Goal: Answer question/provide support: Share knowledge or assist other users

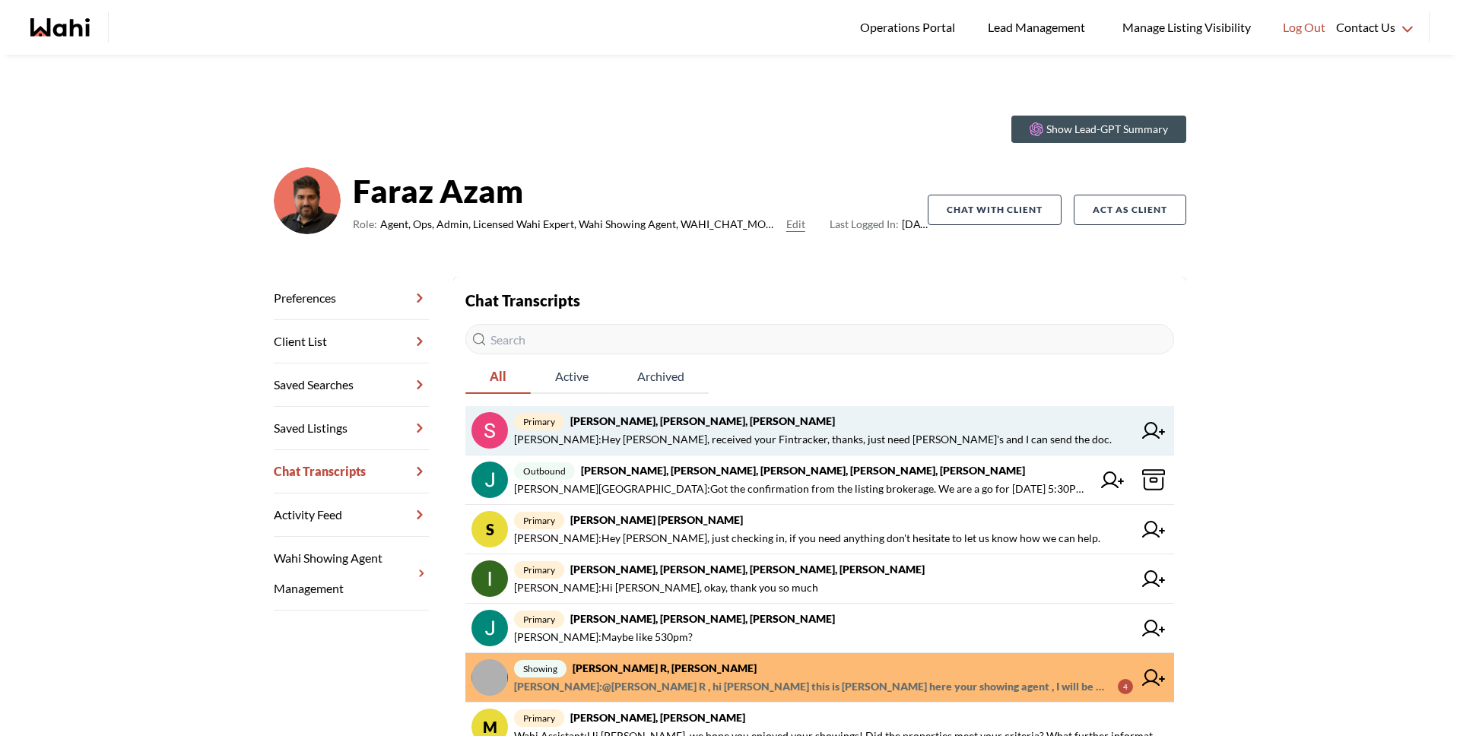
click at [664, 438] on span "Michelle Ryckman : Hey Sunil, received your Fintracker, thanks, just need Ana's…" at bounding box center [813, 439] width 598 height 18
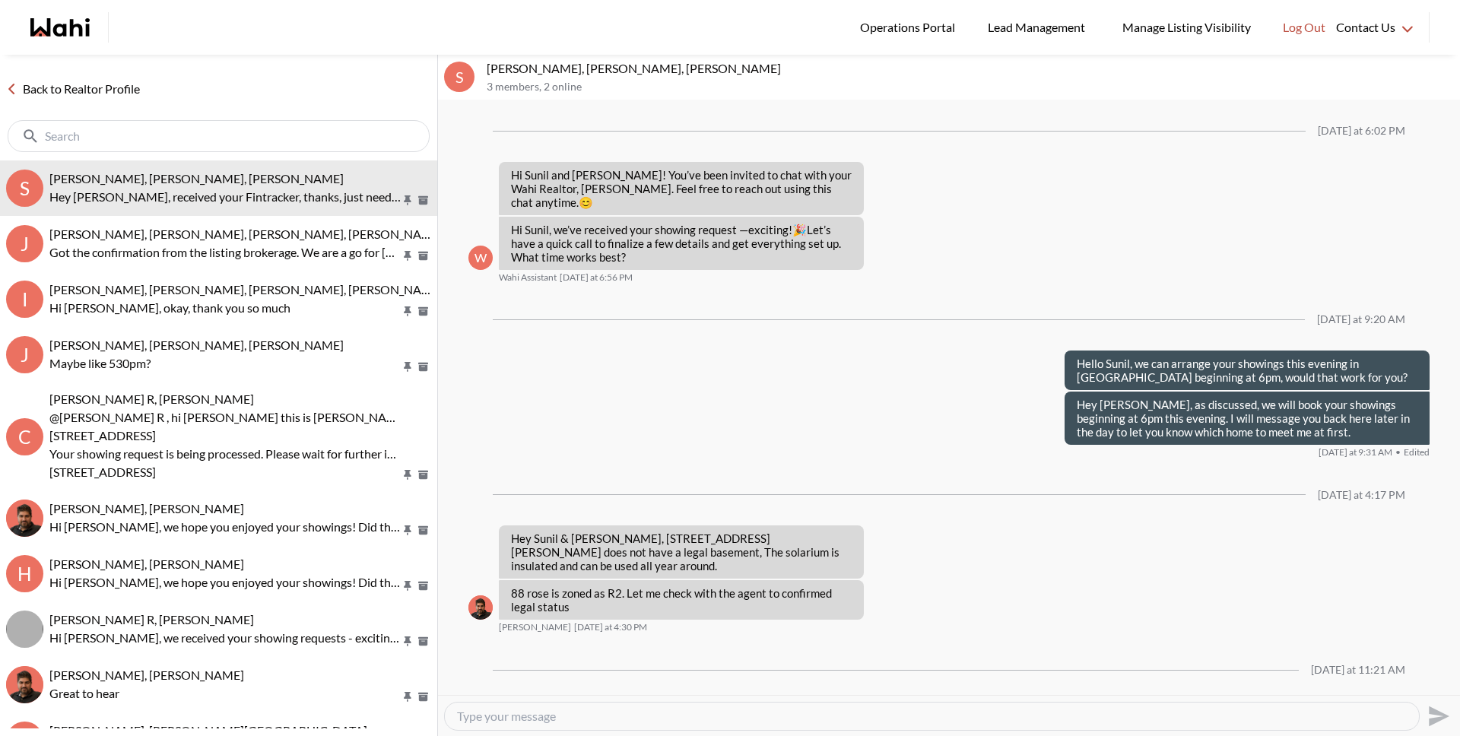
scroll to position [1210, 0]
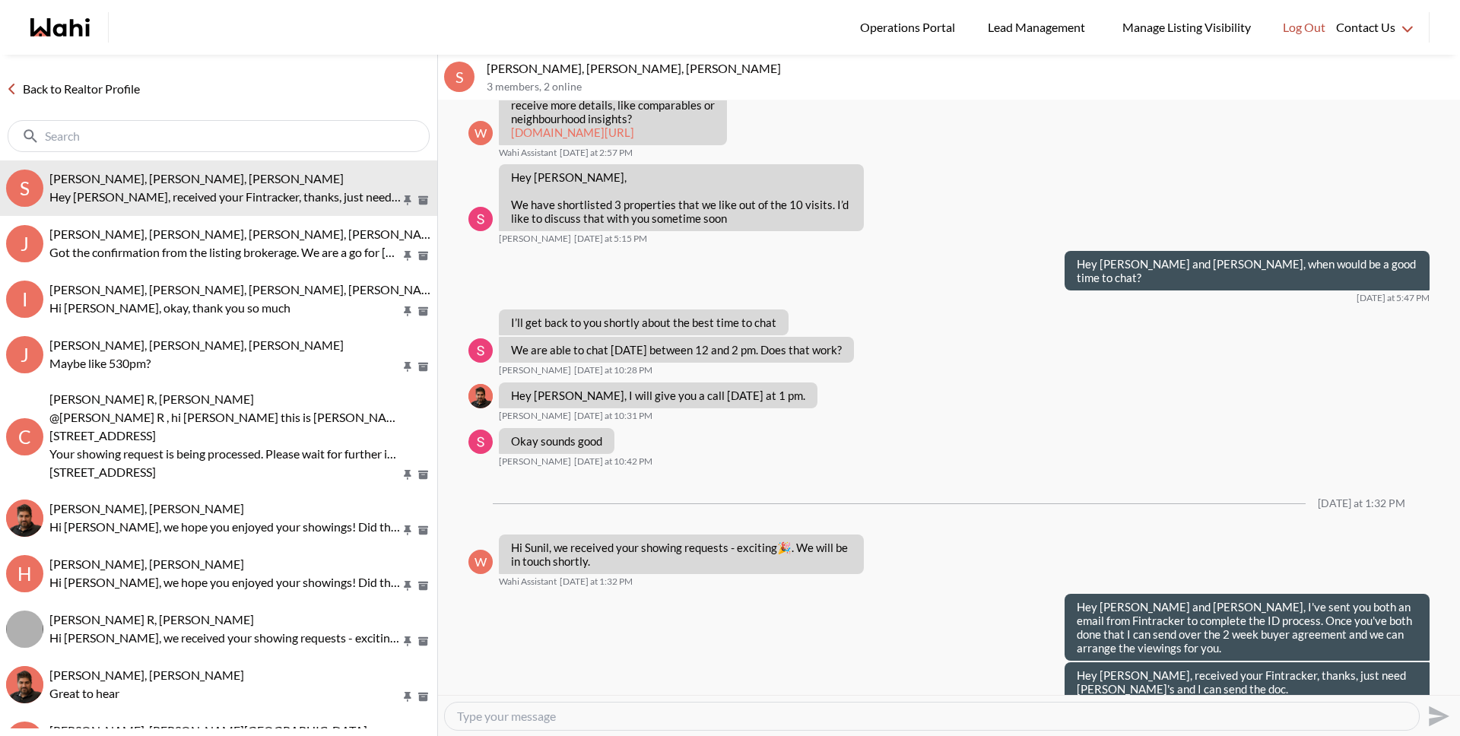
click at [61, 87] on link "Back to Realtor Profile" at bounding box center [73, 89] width 146 height 20
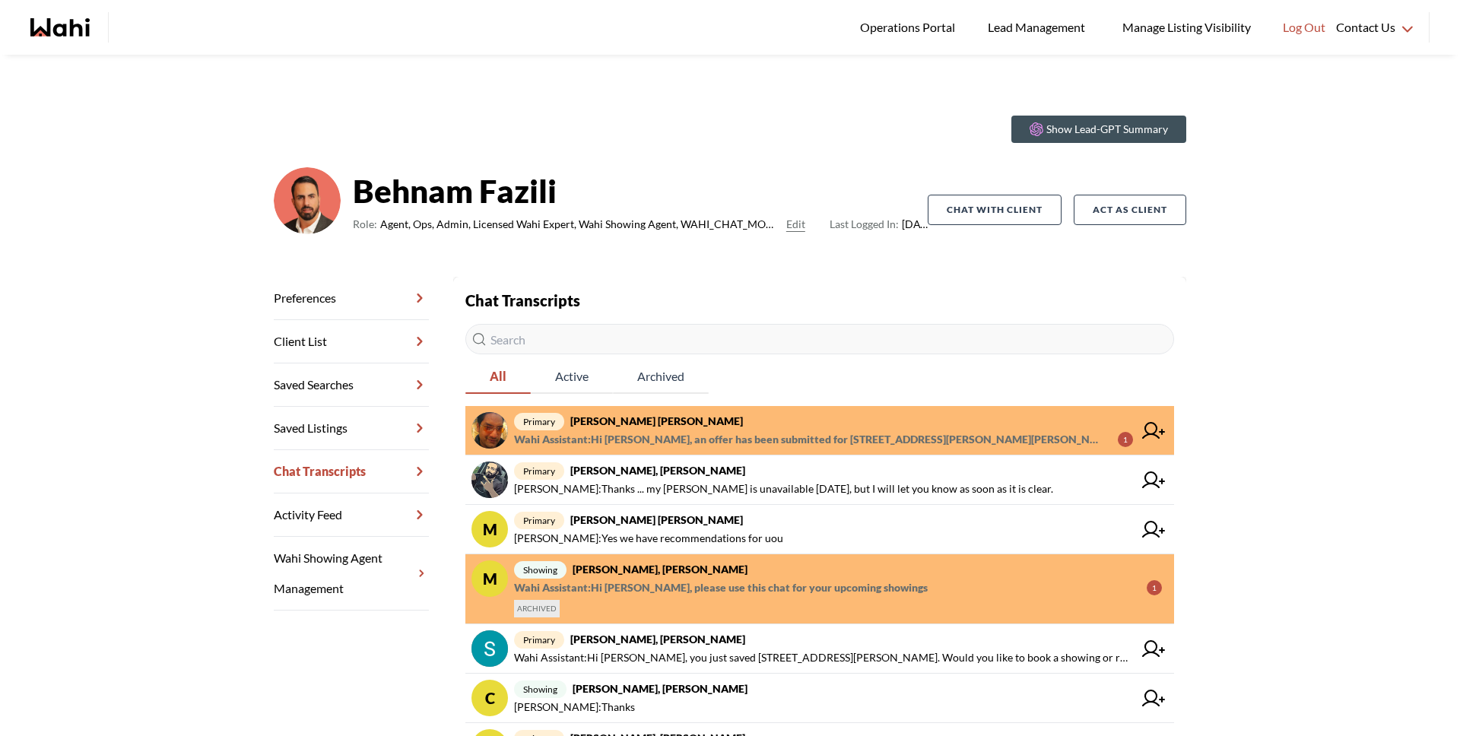
click at [692, 430] on span "Wahi Assistant : Hi Syed sayeed, an offer has been submitted for 109 Sanford Av…" at bounding box center [810, 439] width 592 height 18
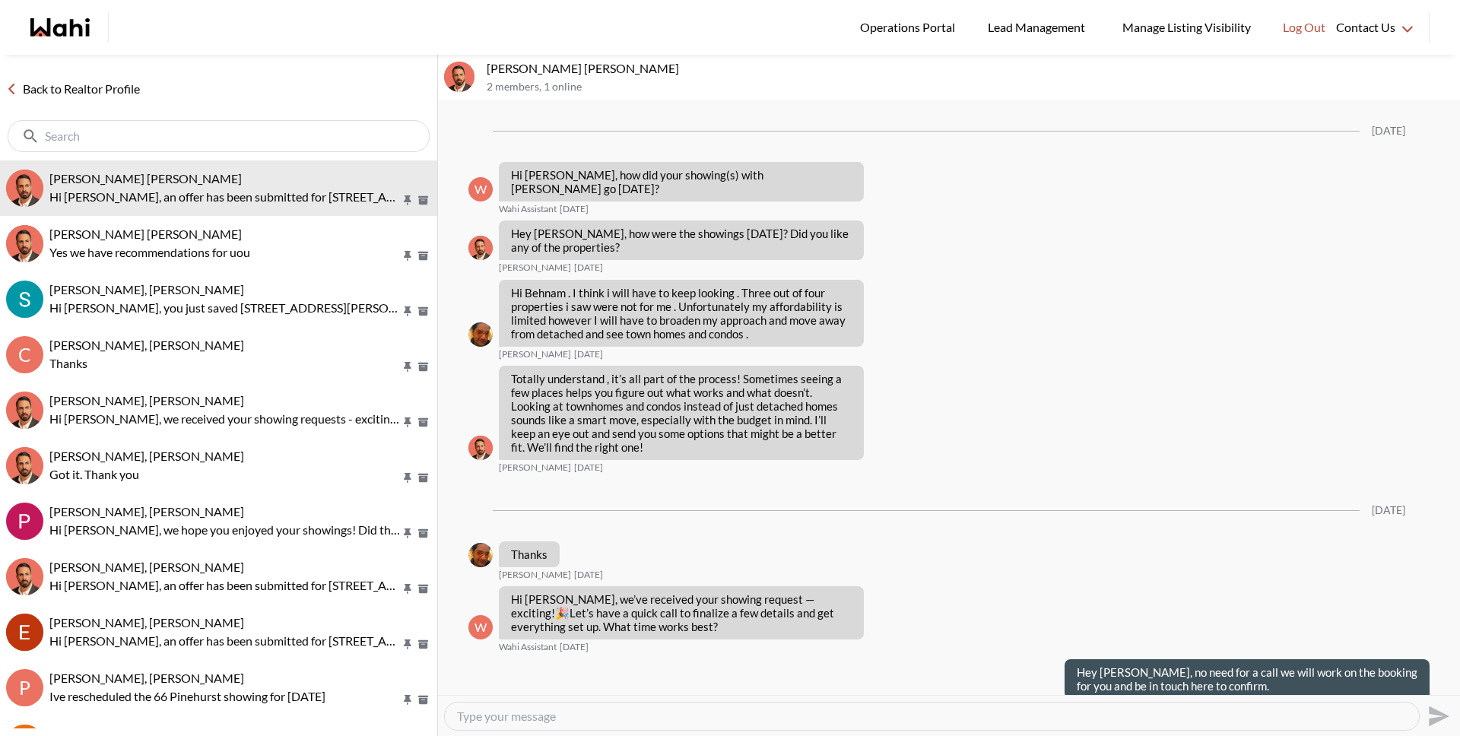
scroll to position [1814, 0]
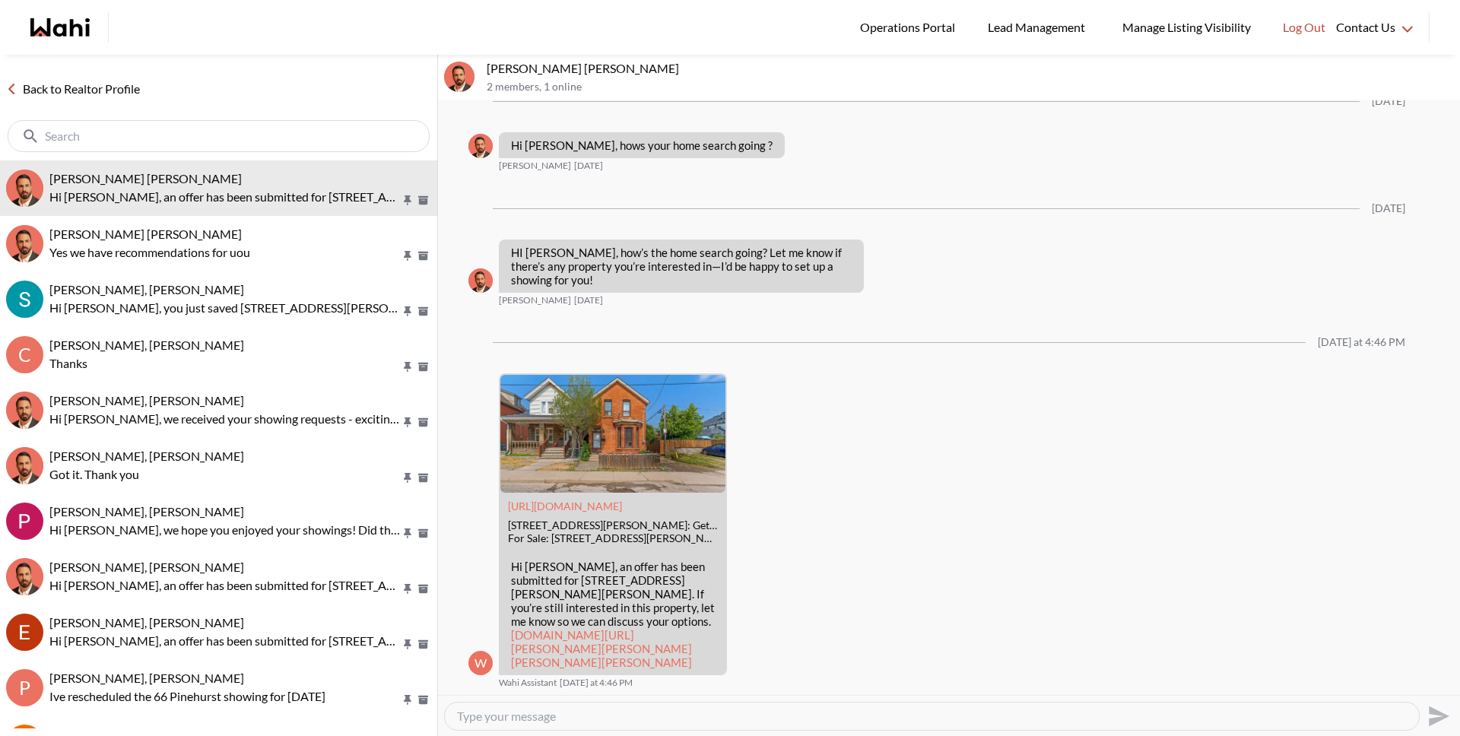
click at [122, 88] on link "Back to Realtor Profile" at bounding box center [73, 89] width 146 height 20
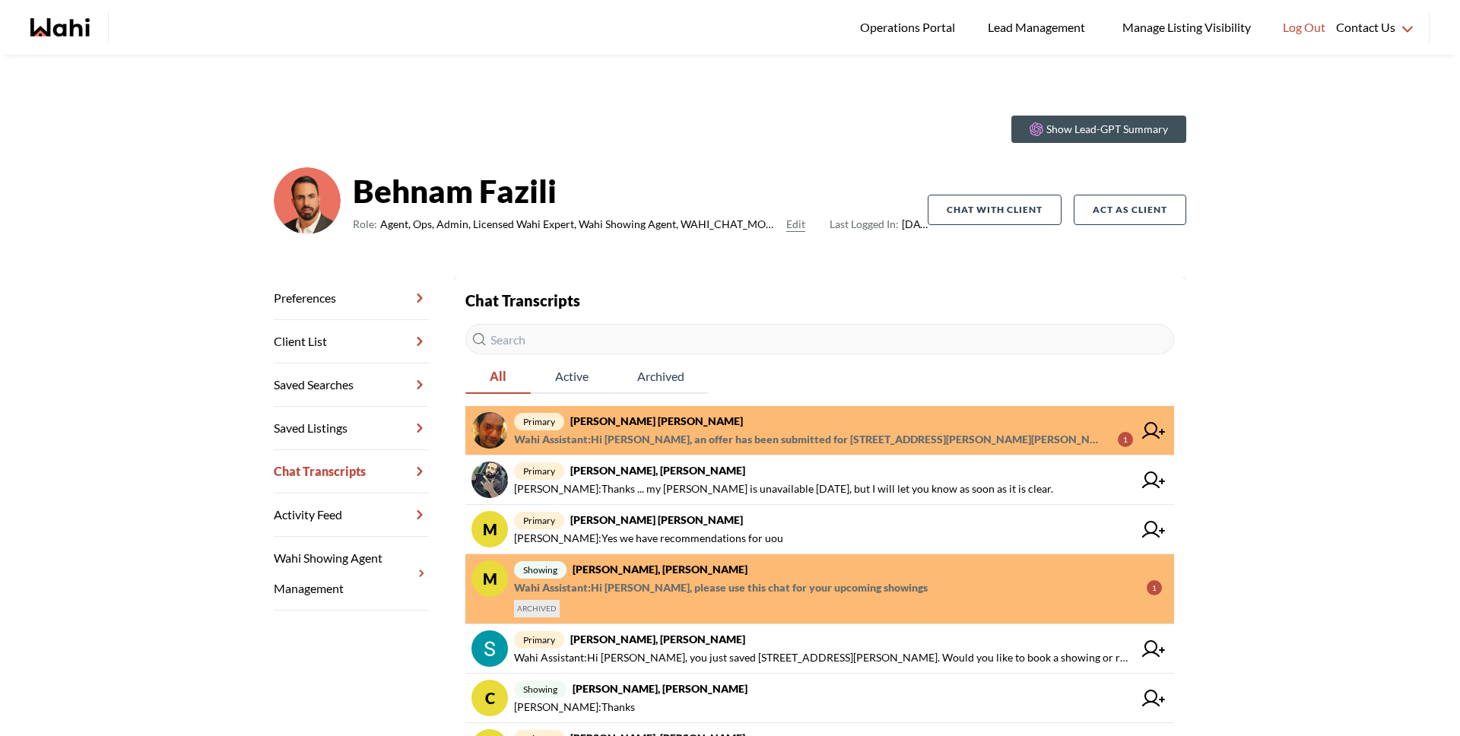
click at [725, 427] on span "primary Syed Sayeed Uddin, Behnam" at bounding box center [823, 421] width 619 height 18
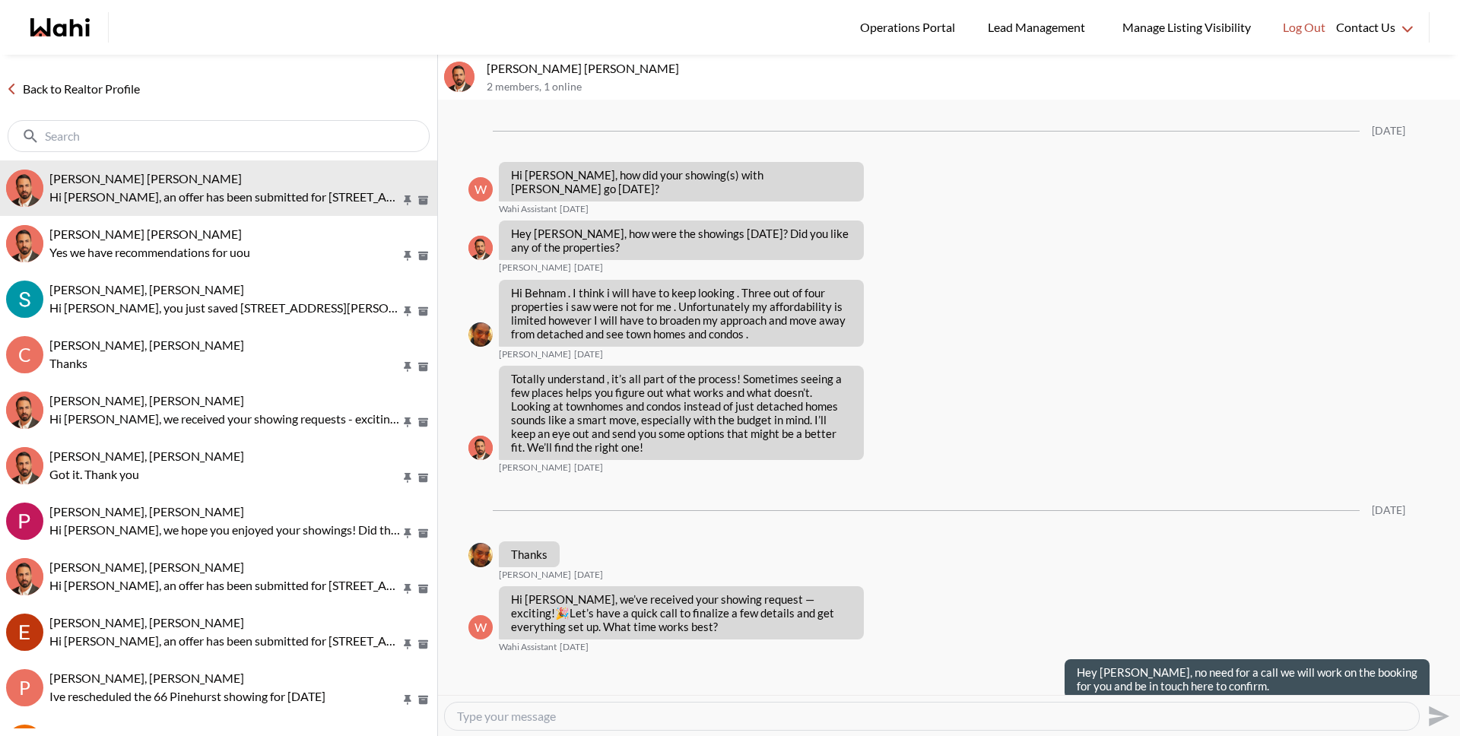
scroll to position [1814, 0]
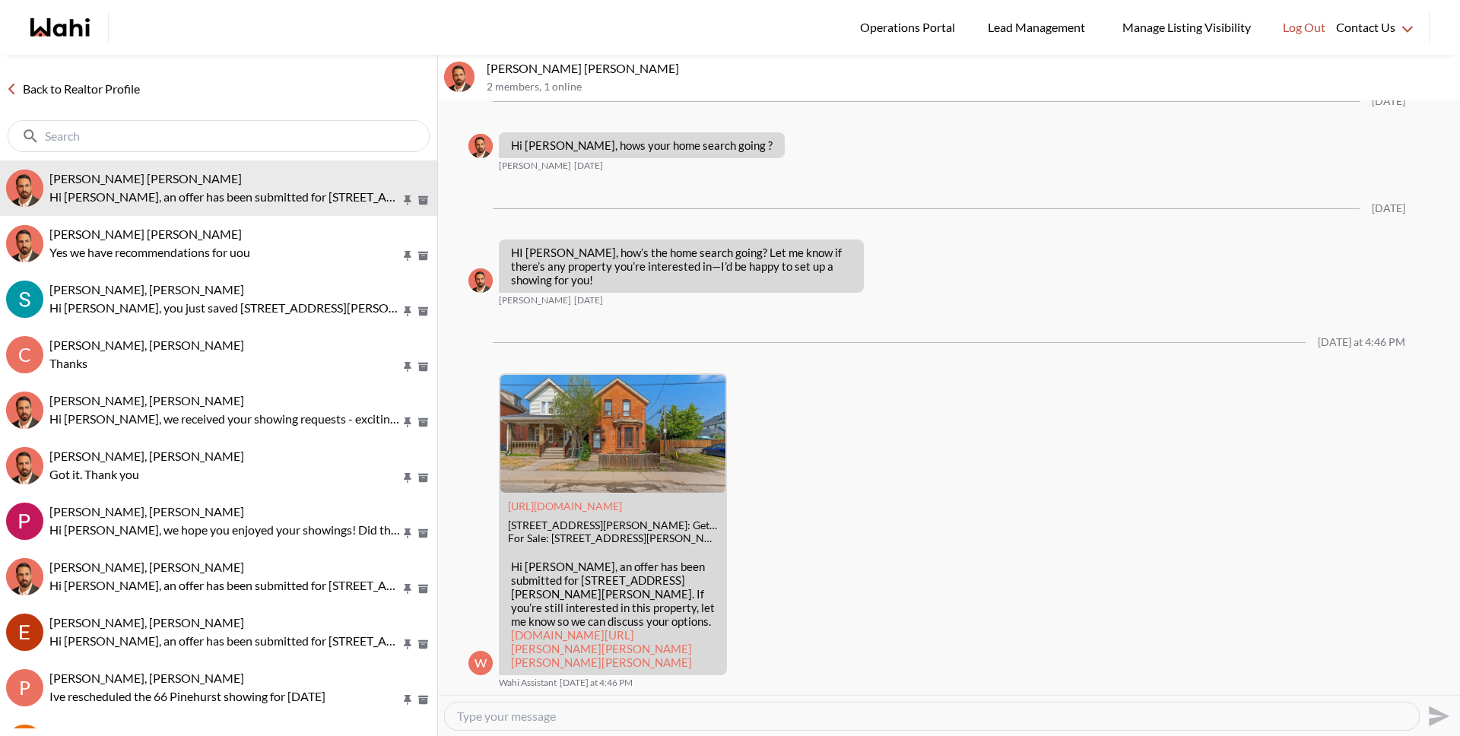
click at [98, 87] on link "Back to Realtor Profile" at bounding box center [73, 89] width 146 height 20
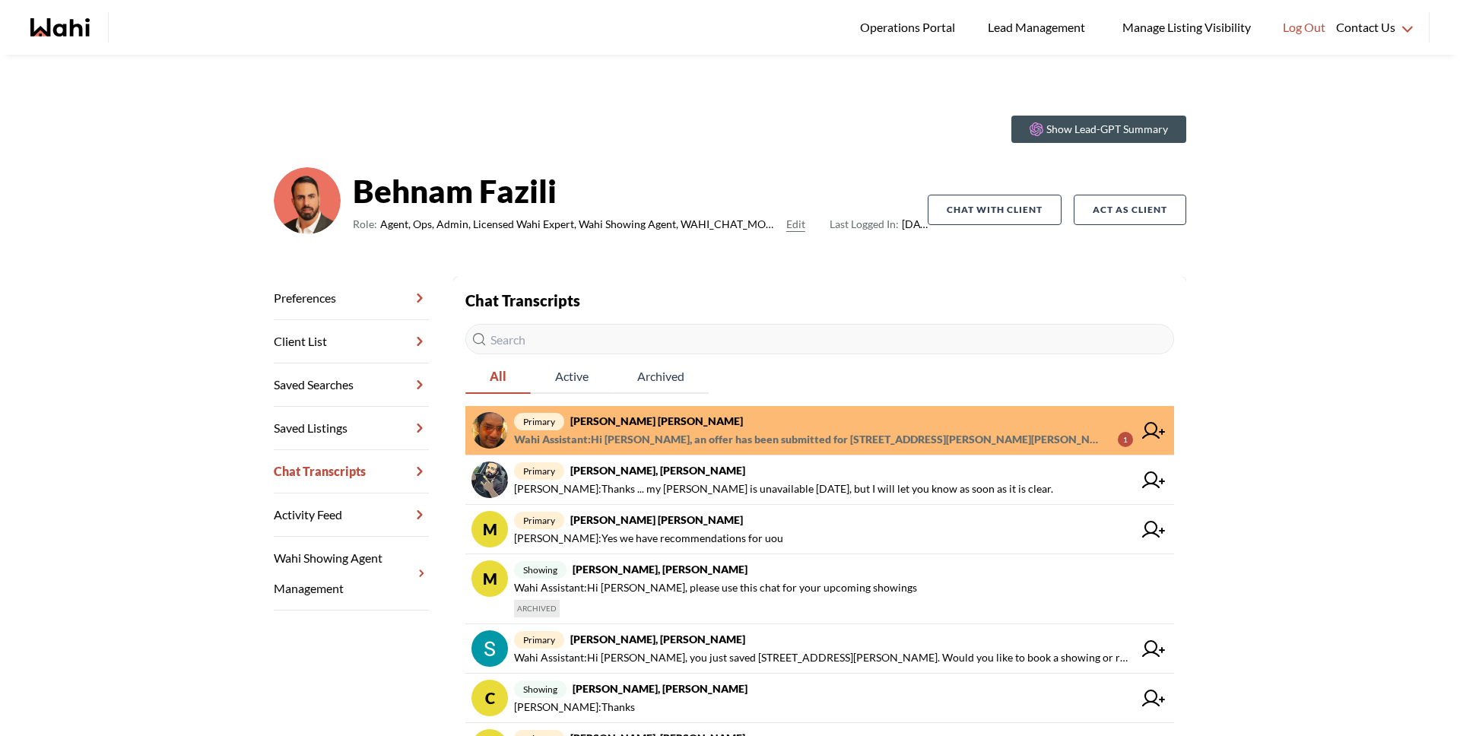
click at [664, 423] on strong "Syed Sayeed Uddin, Behnam" at bounding box center [656, 420] width 173 height 13
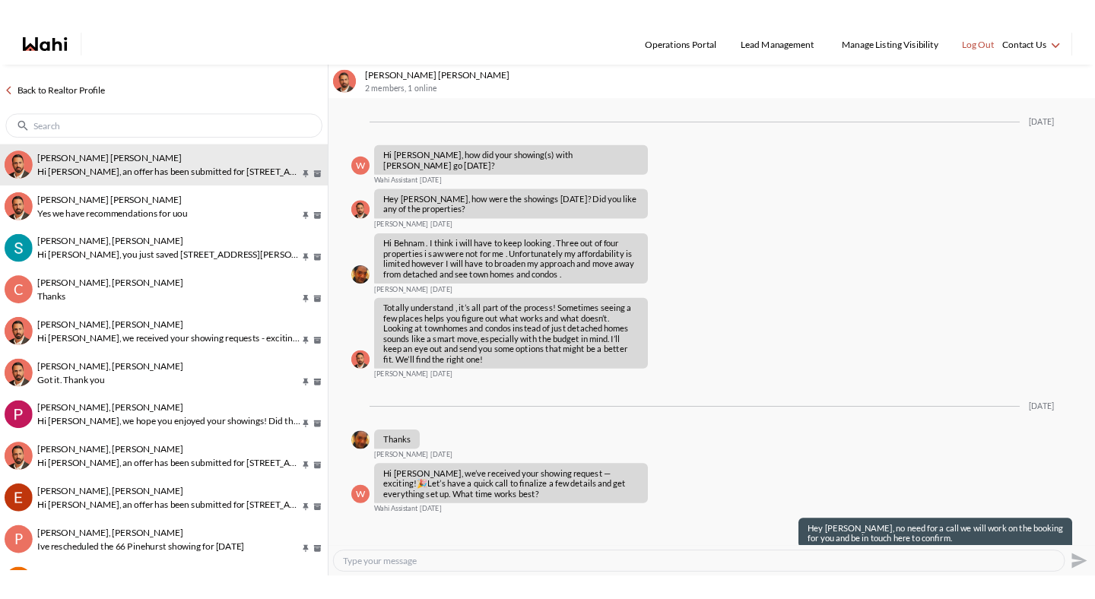
scroll to position [1814, 0]
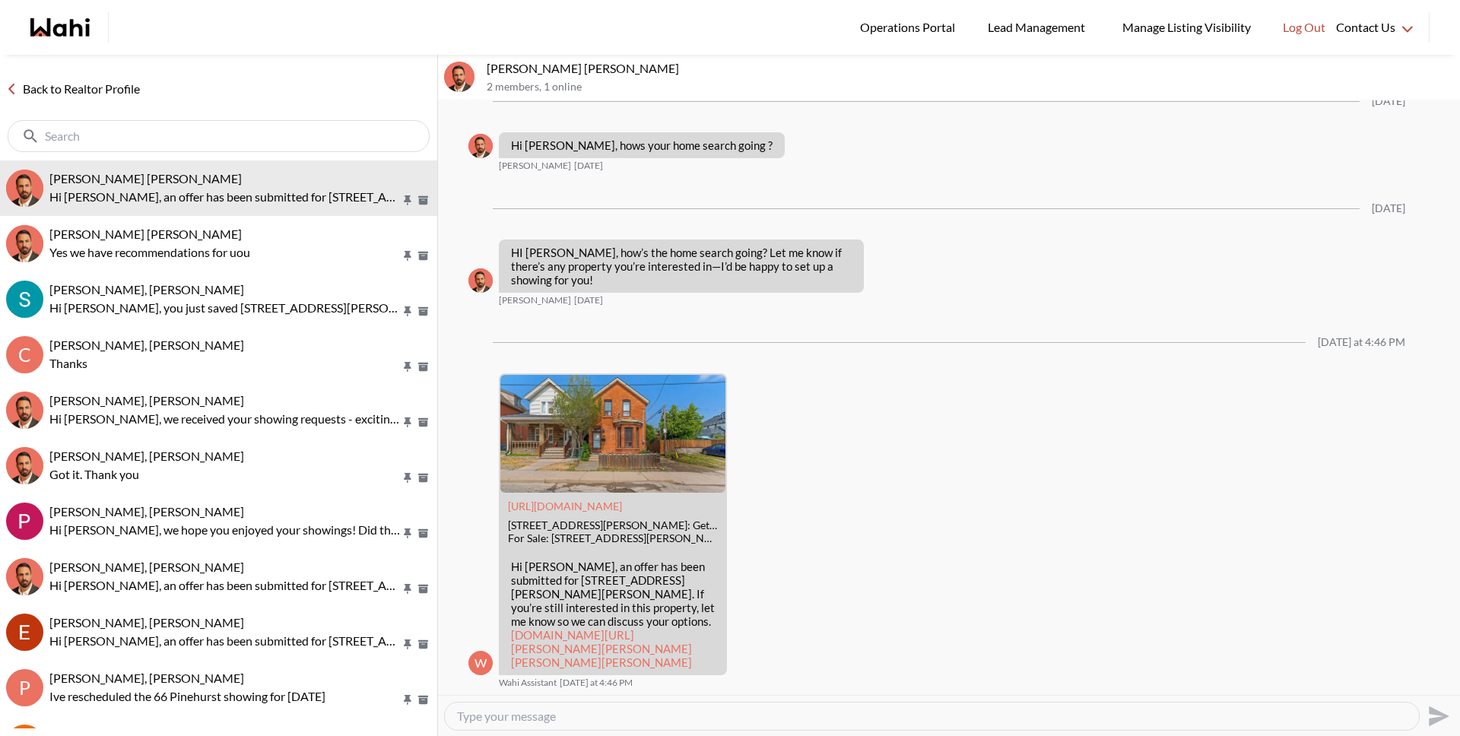
click at [113, 82] on link "Back to Realtor Profile" at bounding box center [73, 89] width 146 height 20
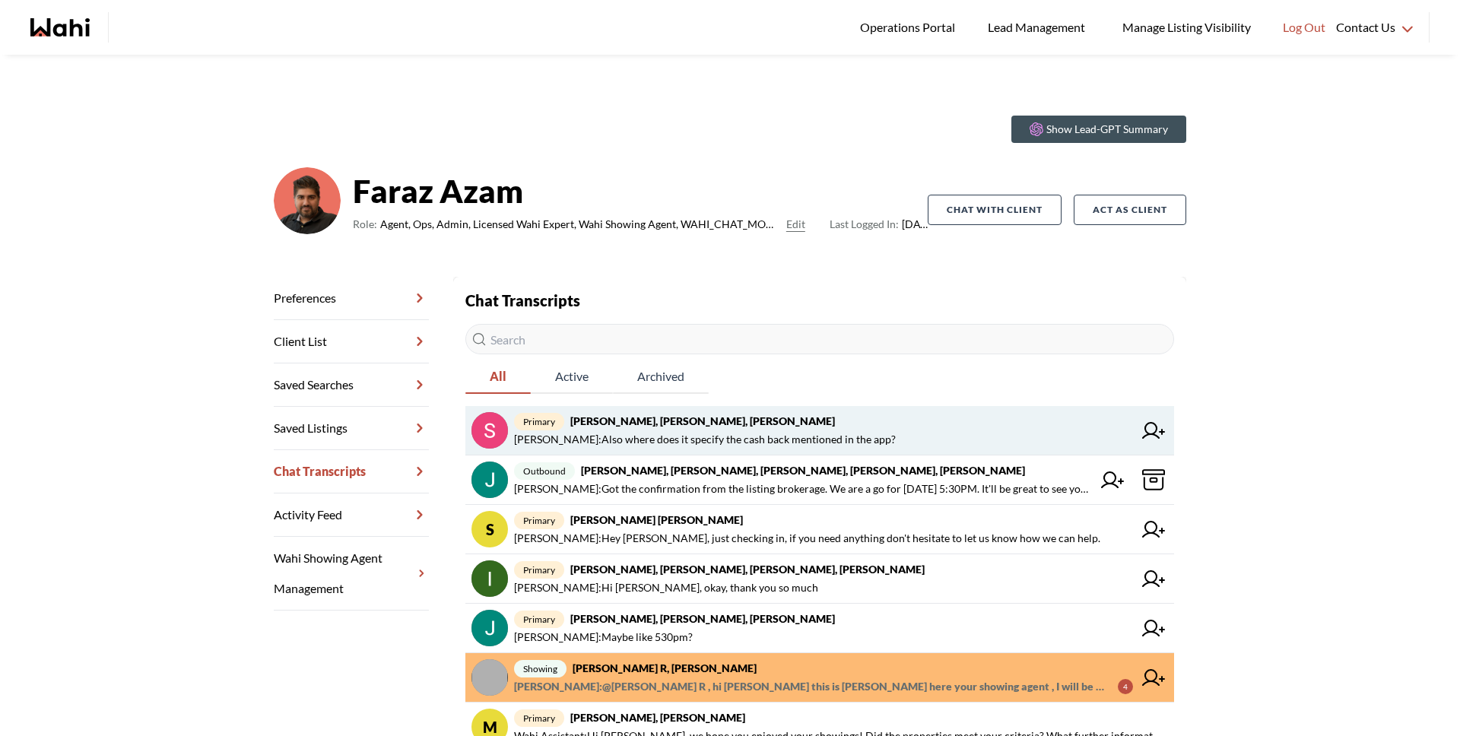
click at [671, 419] on strong "[PERSON_NAME], [PERSON_NAME], [PERSON_NAME]" at bounding box center [702, 420] width 265 height 13
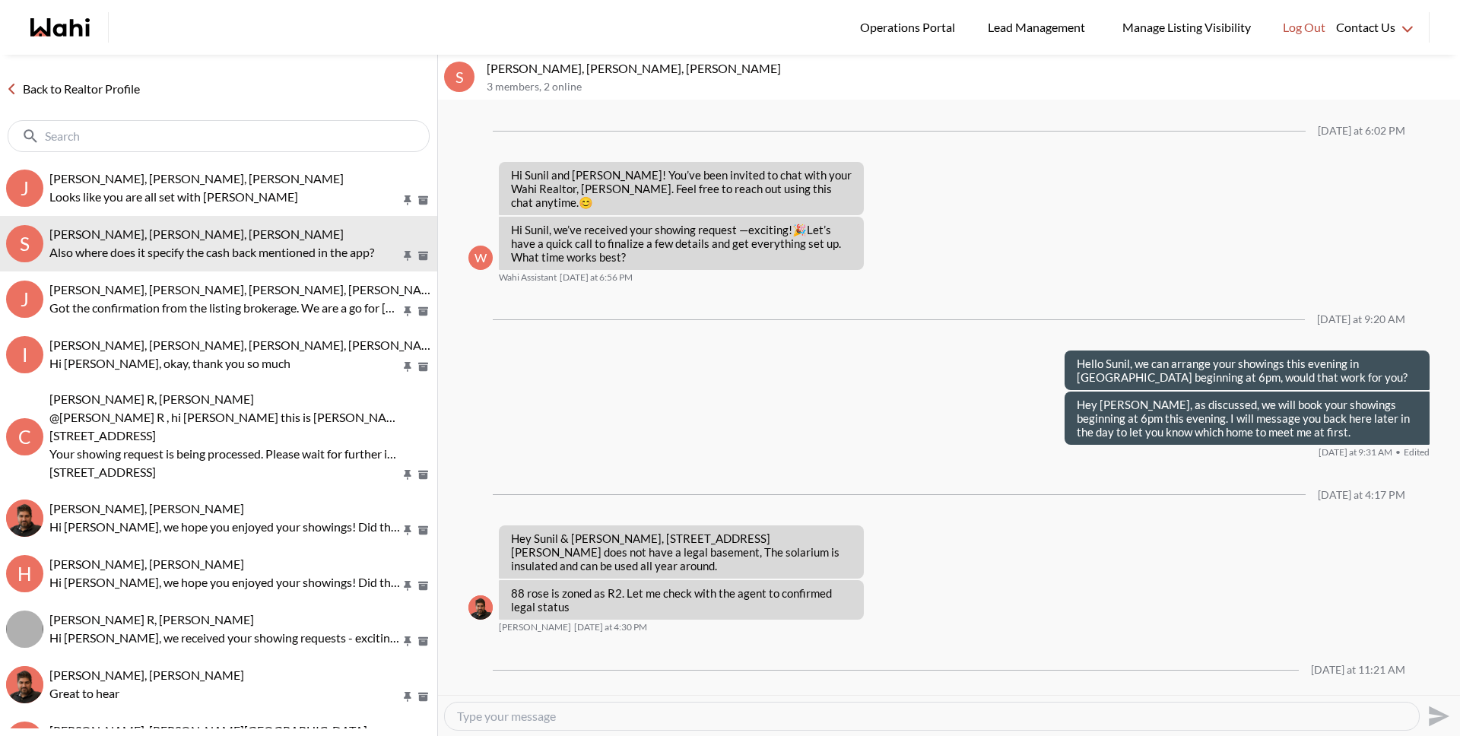
scroll to position [1488, 0]
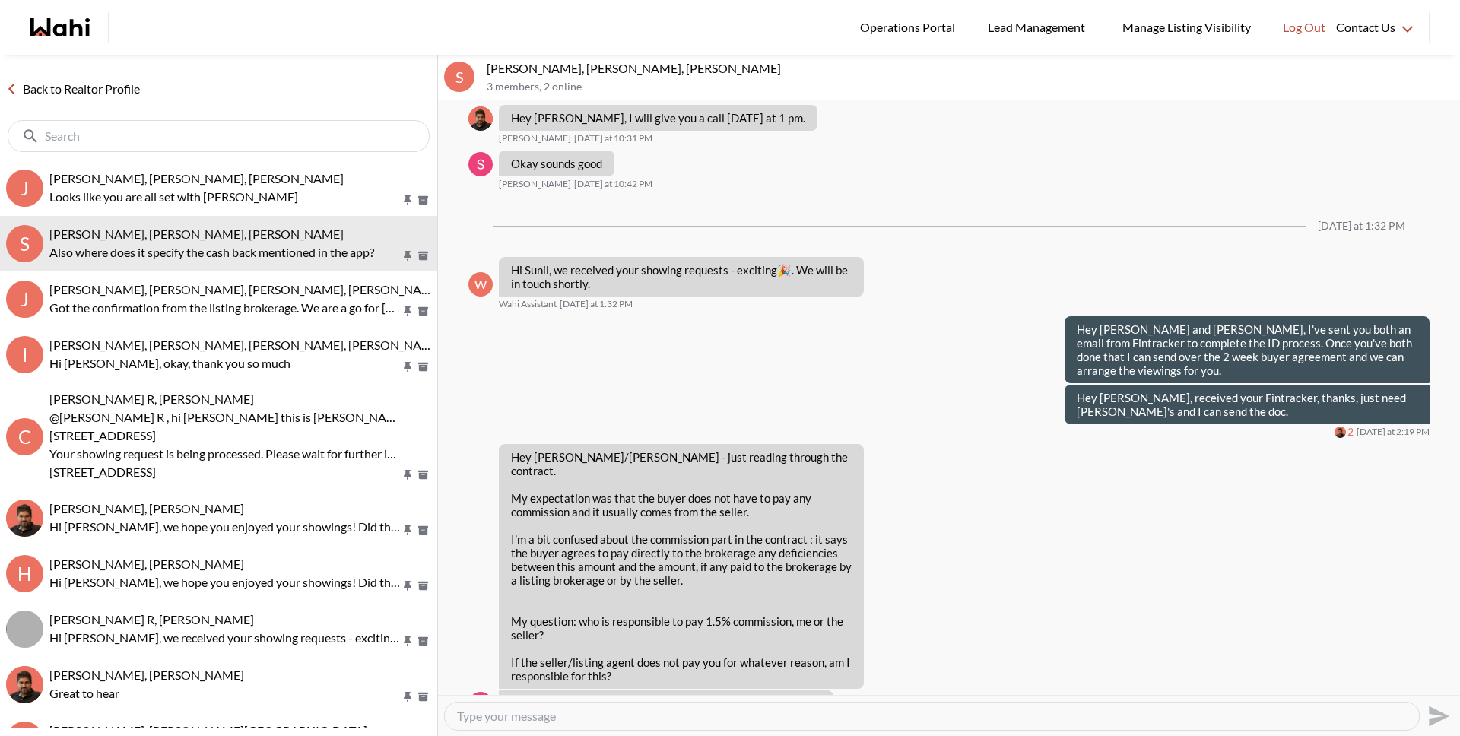
click at [710, 724] on div at bounding box center [932, 716] width 974 height 27
click at [707, 722] on textarea "Type your message" at bounding box center [932, 716] width 950 height 15
type textarea "I"
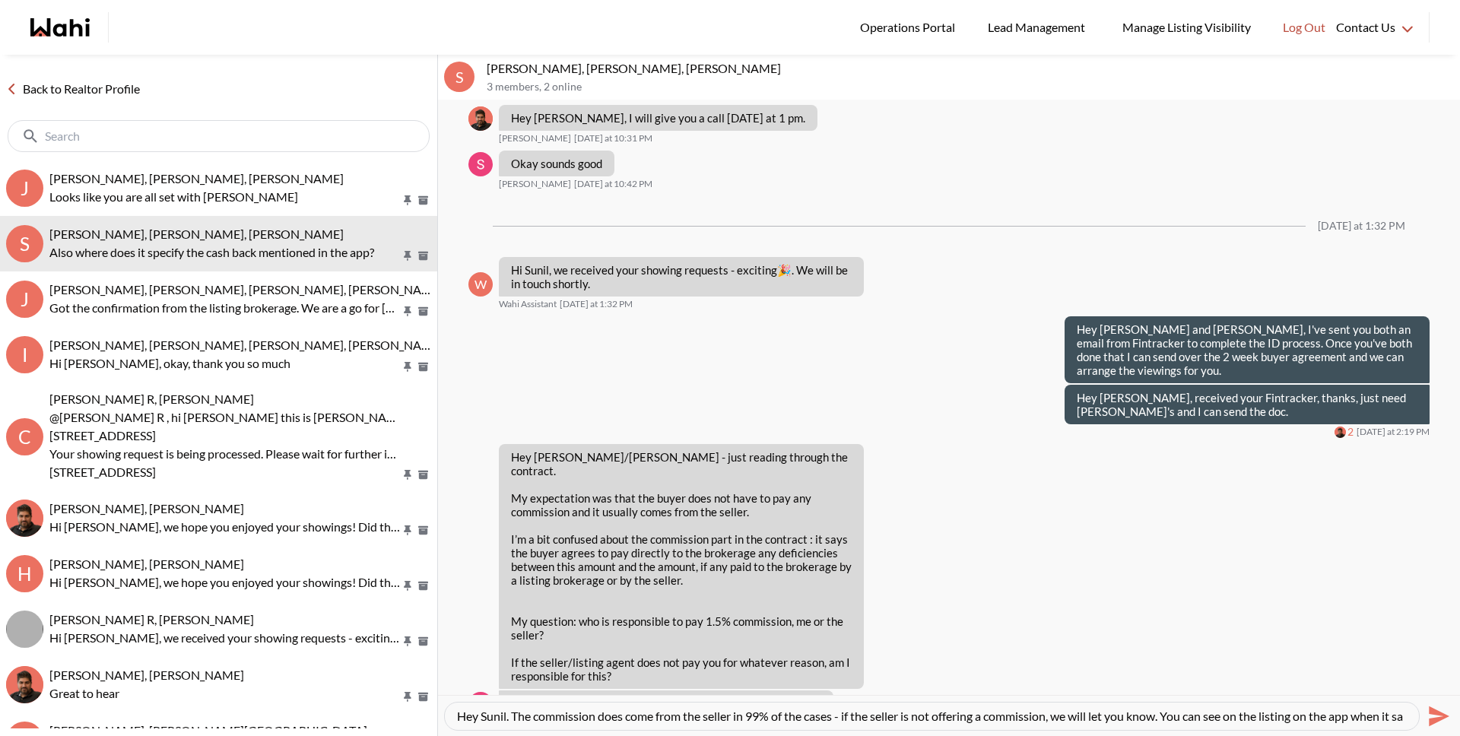
scroll to position [15, 0]
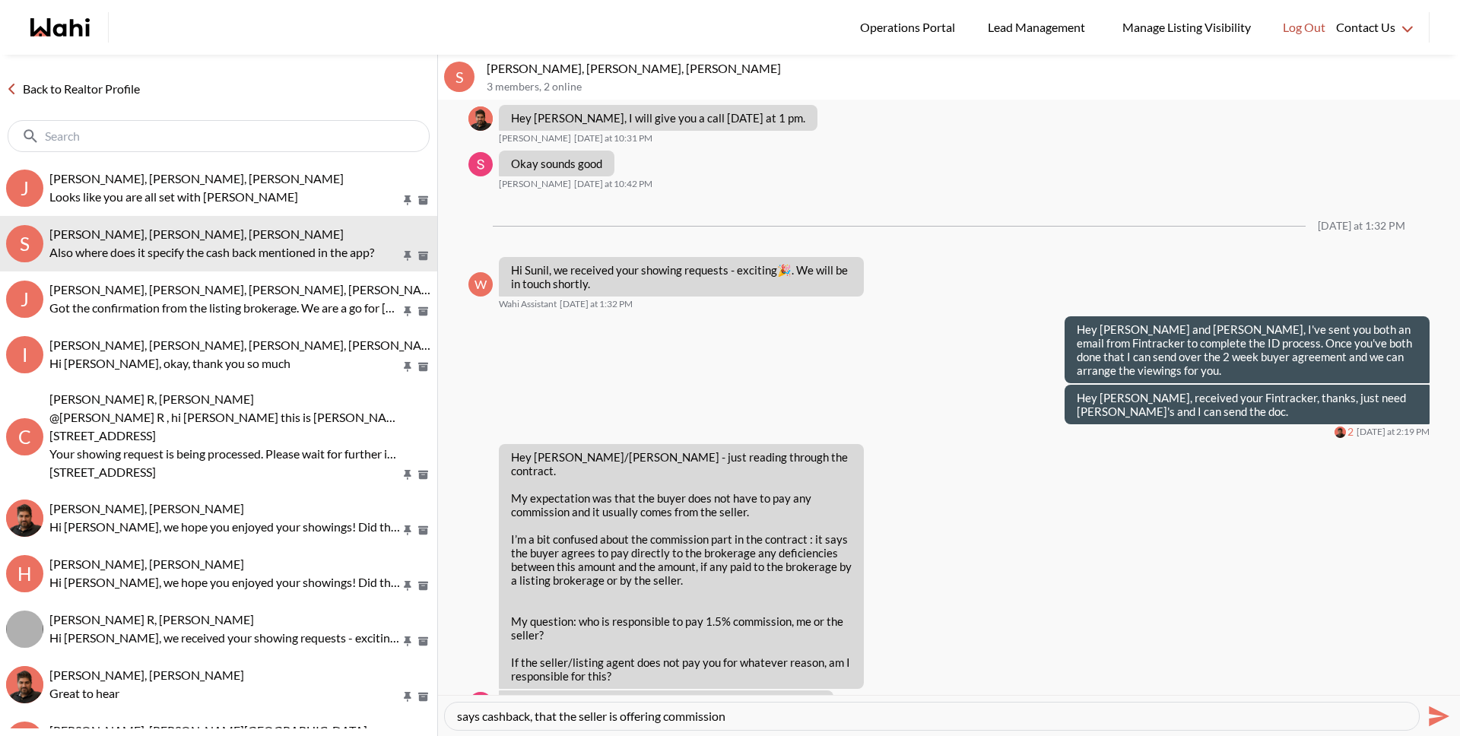
type textarea "Hey Sunil. The commission does come from the seller in 99% of the cases - if th…"
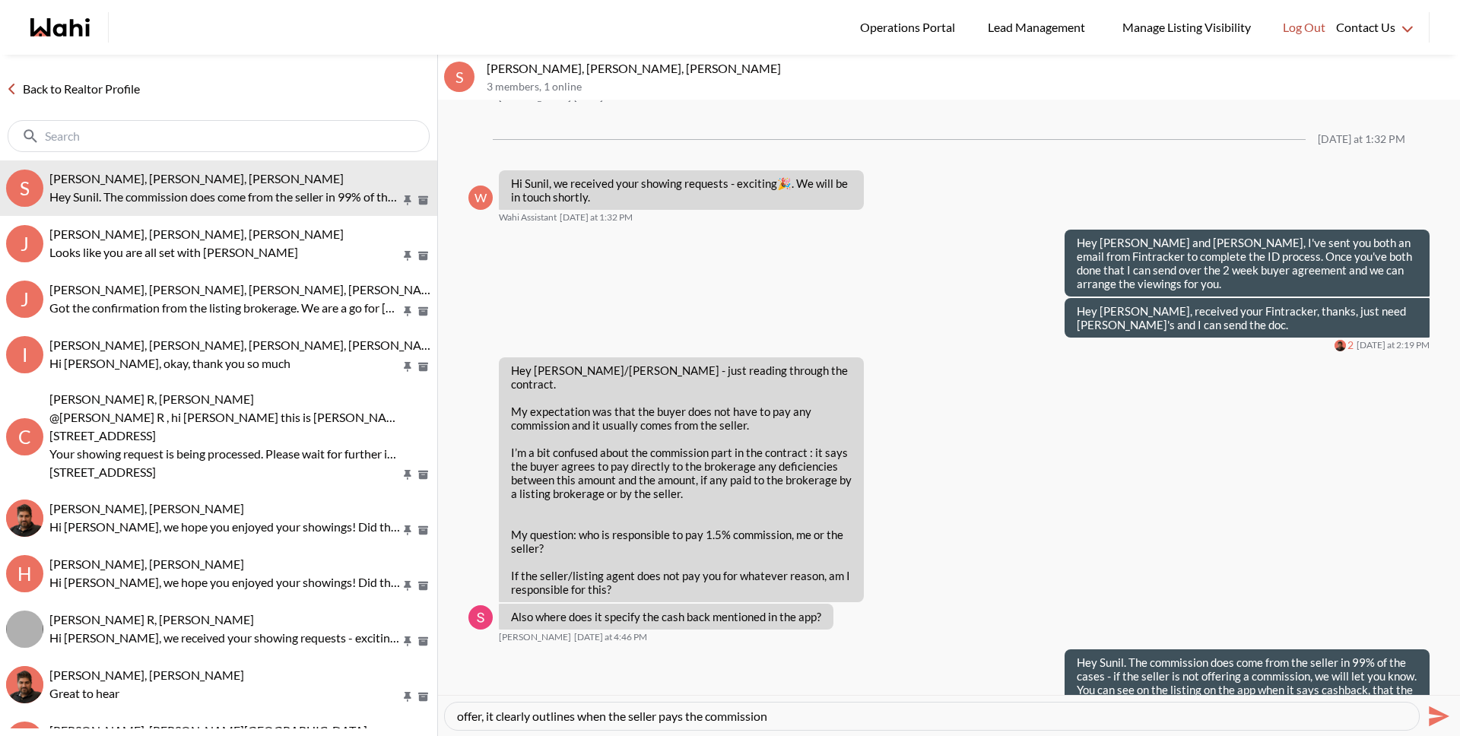
type textarea "If the seller/listing agent did not offer a commission you would be responsible…"
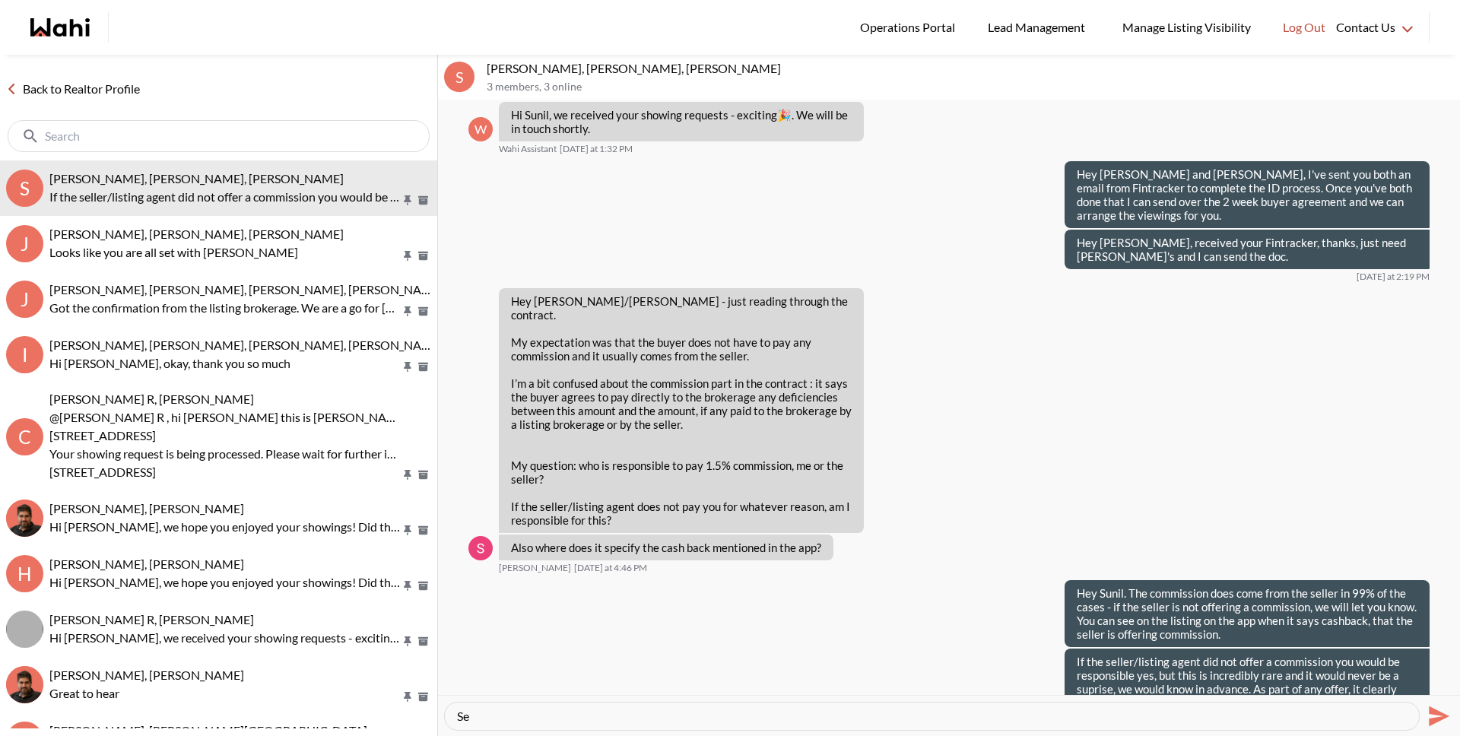
type textarea "S"
type textarea "The last page of the agreement called Schedule A outlines the cashback commitme…"
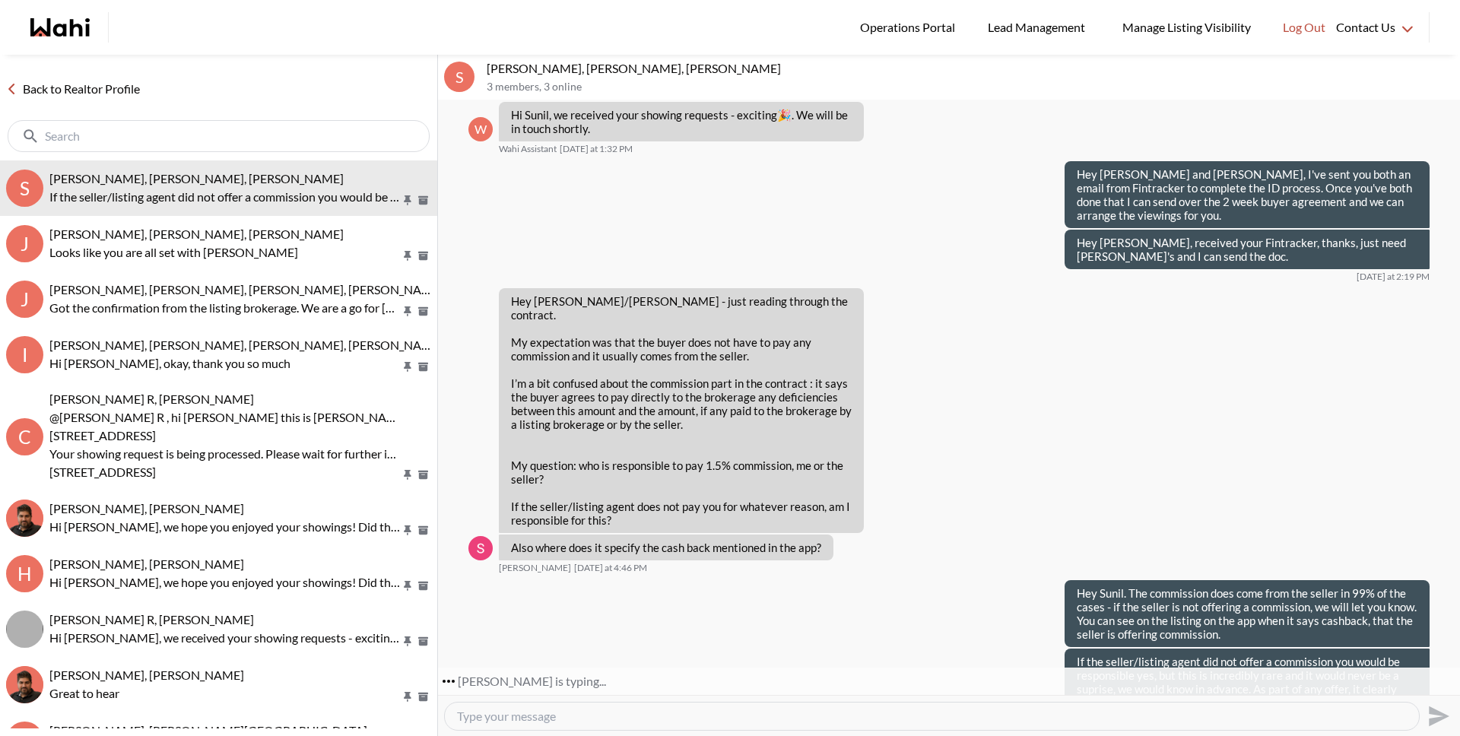
scroll to position [1683, 0]
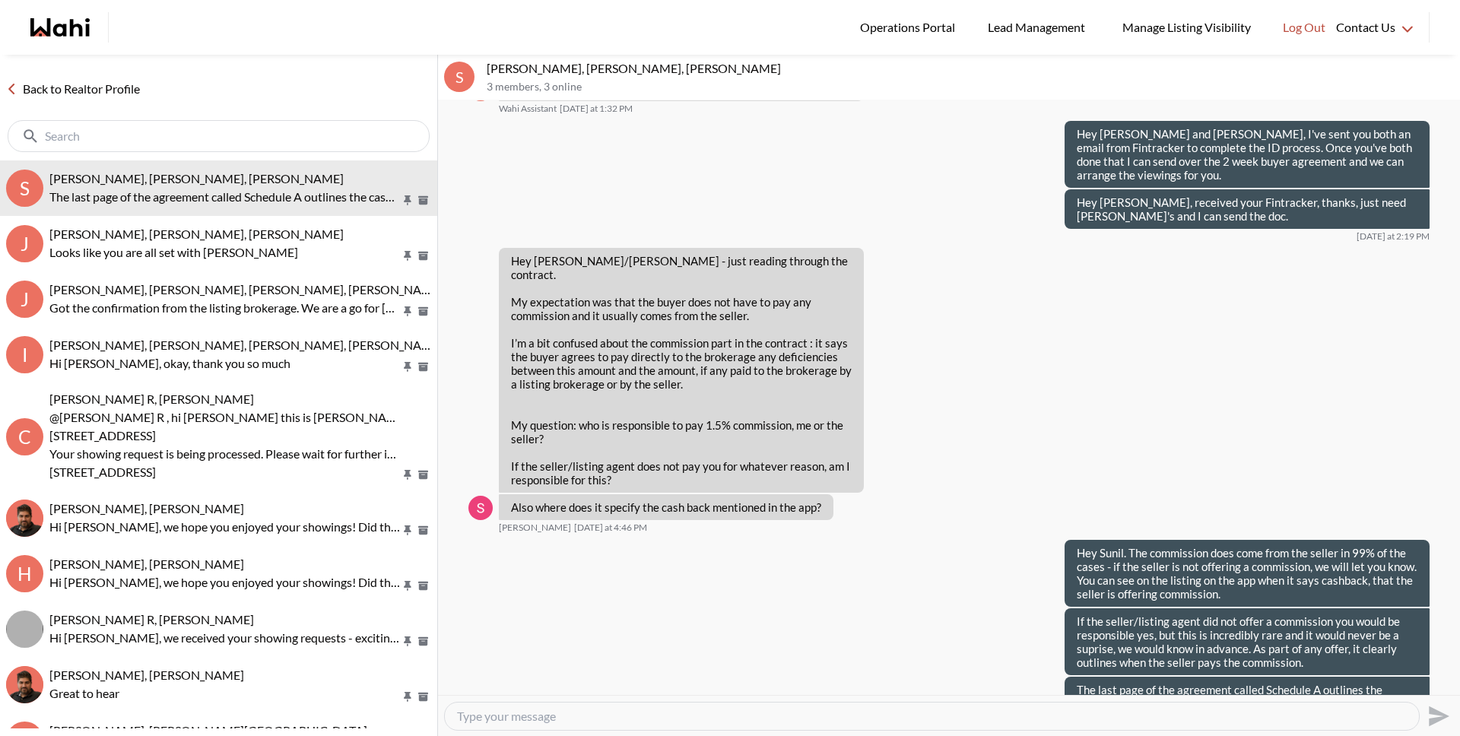
click at [106, 90] on link "Back to Realtor Profile" at bounding box center [73, 89] width 146 height 20
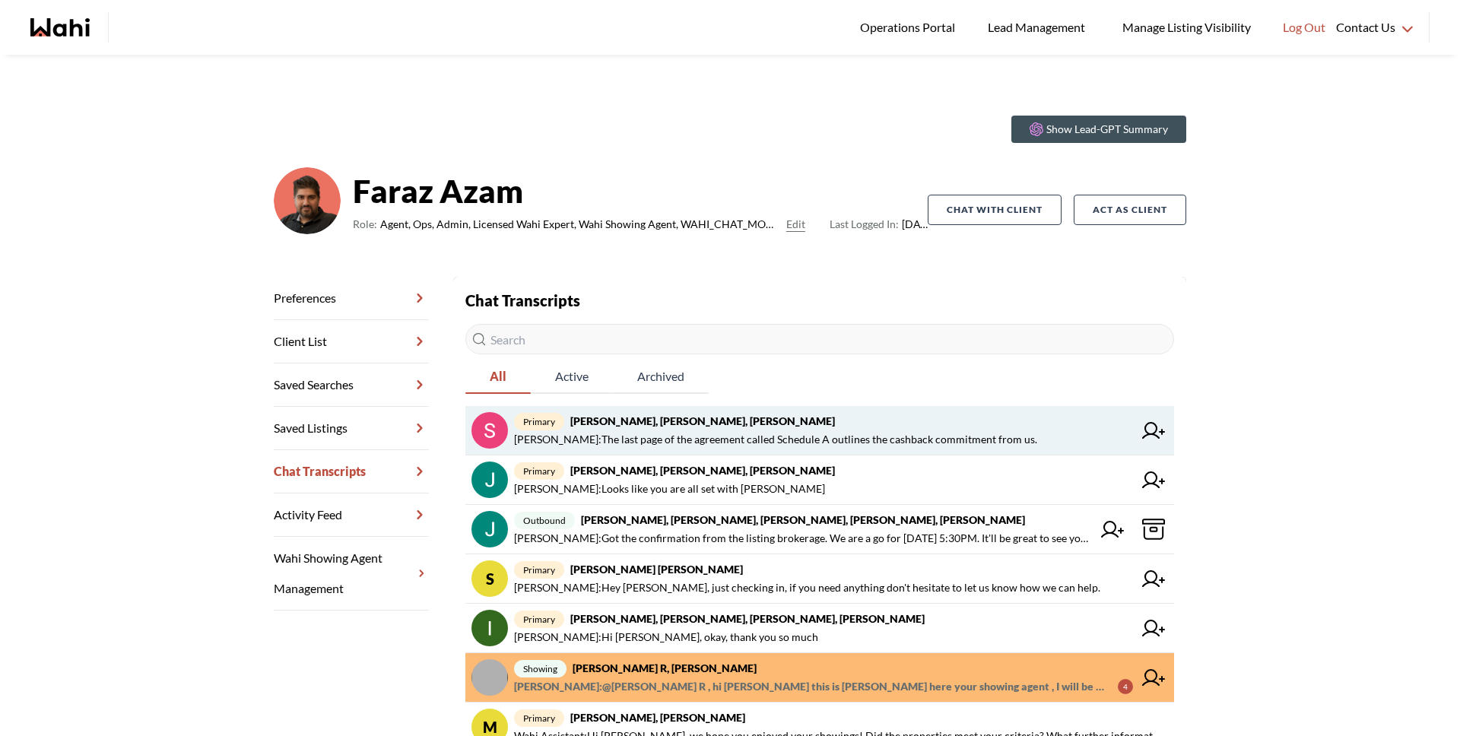
click at [801, 428] on span "primary Sunil Murali, Ana Rodriguez, Faraz" at bounding box center [823, 421] width 619 height 18
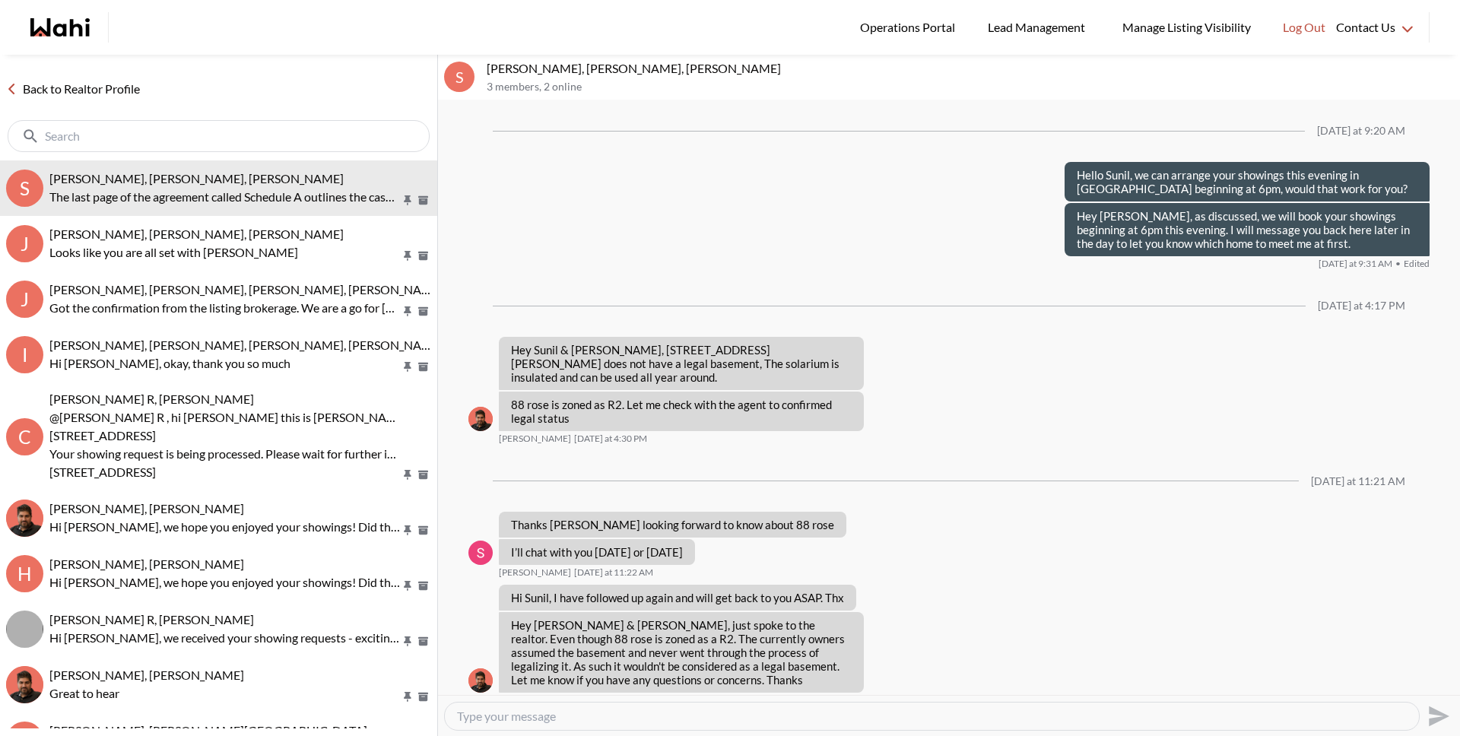
scroll to position [1508, 0]
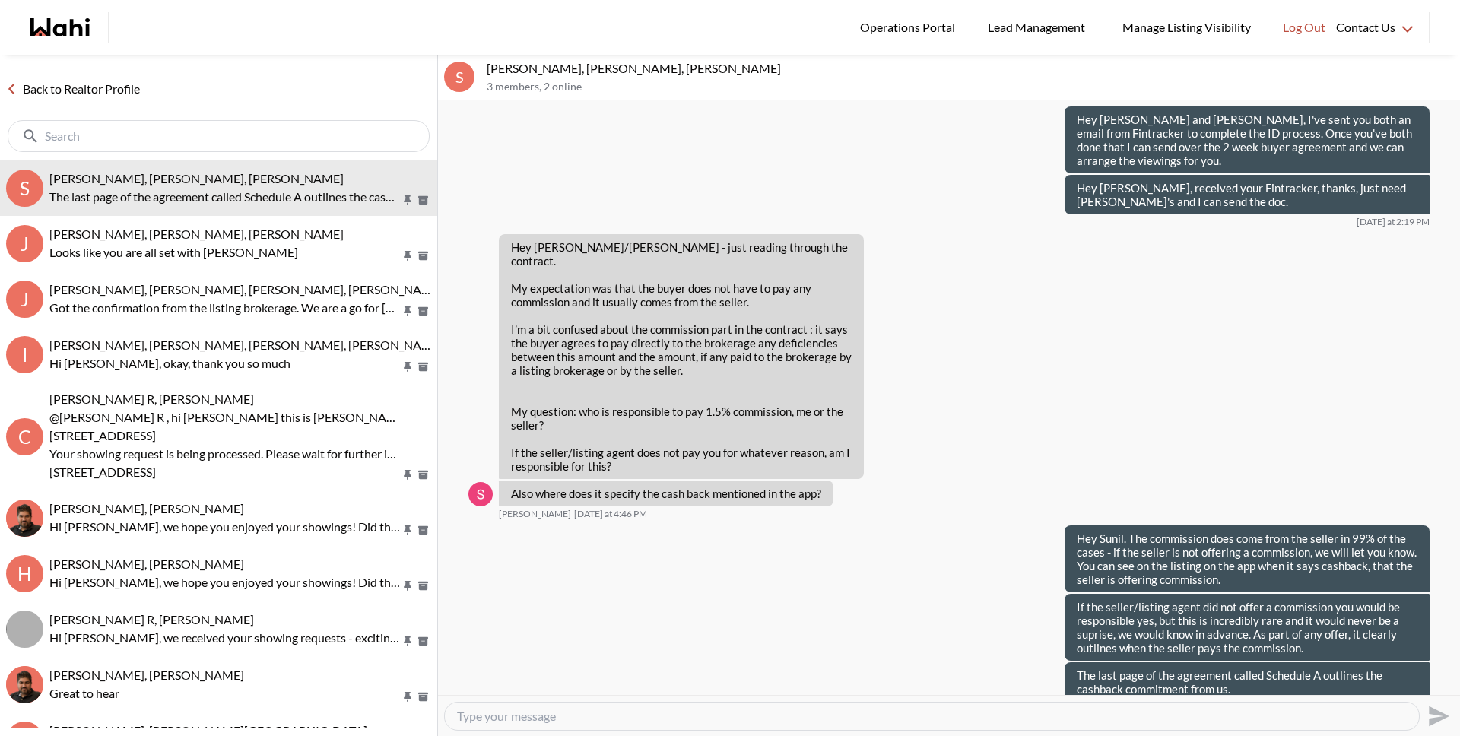
click at [919, 712] on textarea "Type your message" at bounding box center [932, 716] width 950 height 15
type textarea "Does that clear things up?"
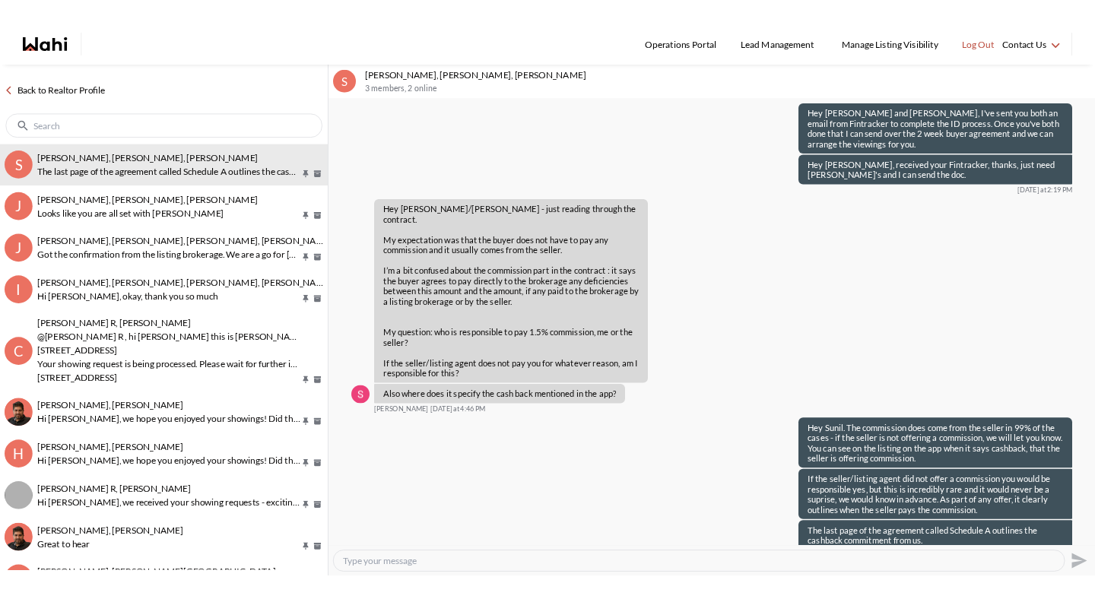
scroll to position [1535, 0]
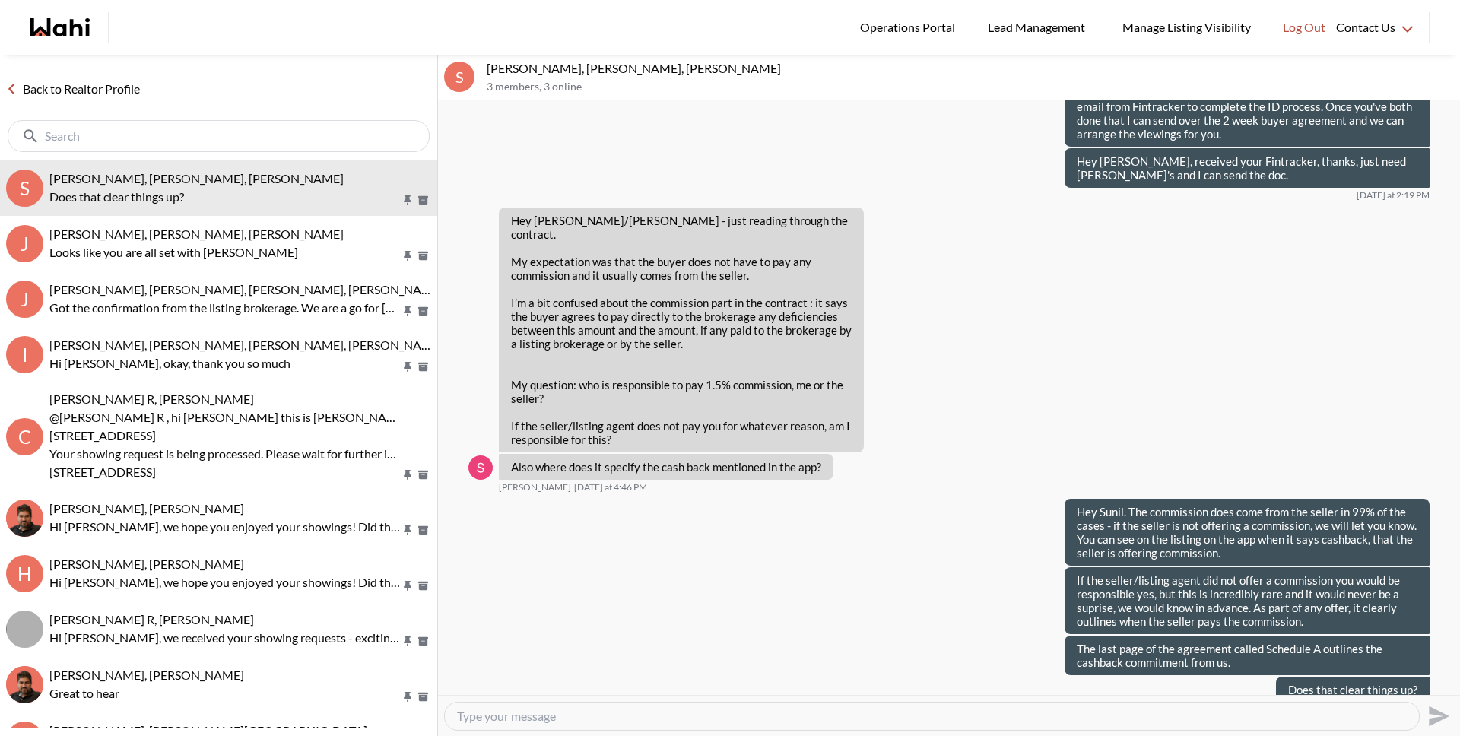
click at [128, 90] on link "Back to Realtor Profile" at bounding box center [73, 89] width 146 height 20
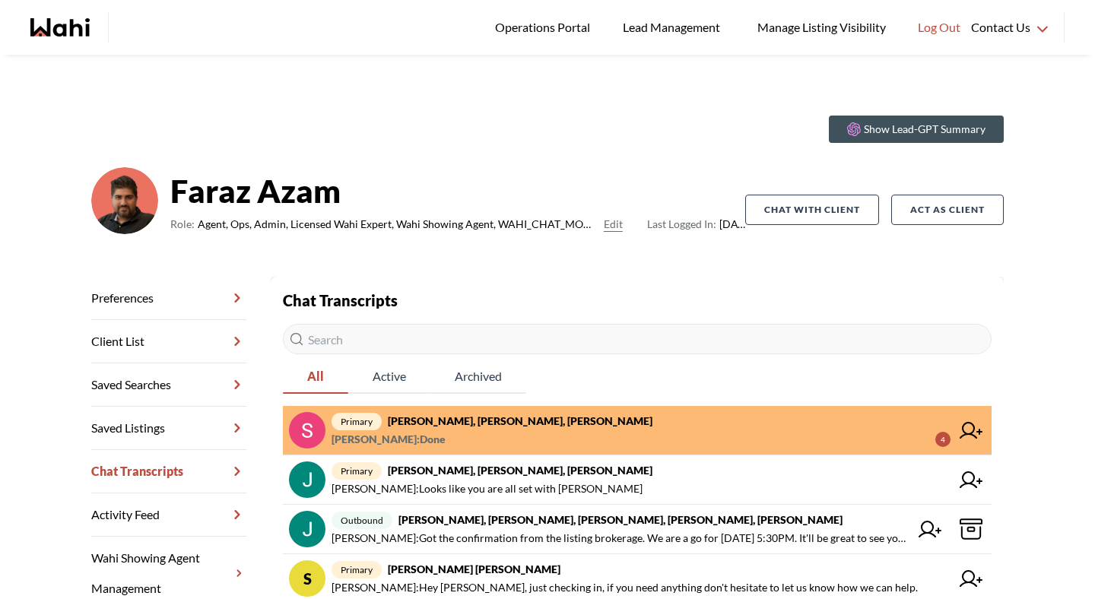
click at [579, 428] on span "primary Sunil Murali, Ana Rodriguez, Faraz" at bounding box center [640, 421] width 619 height 18
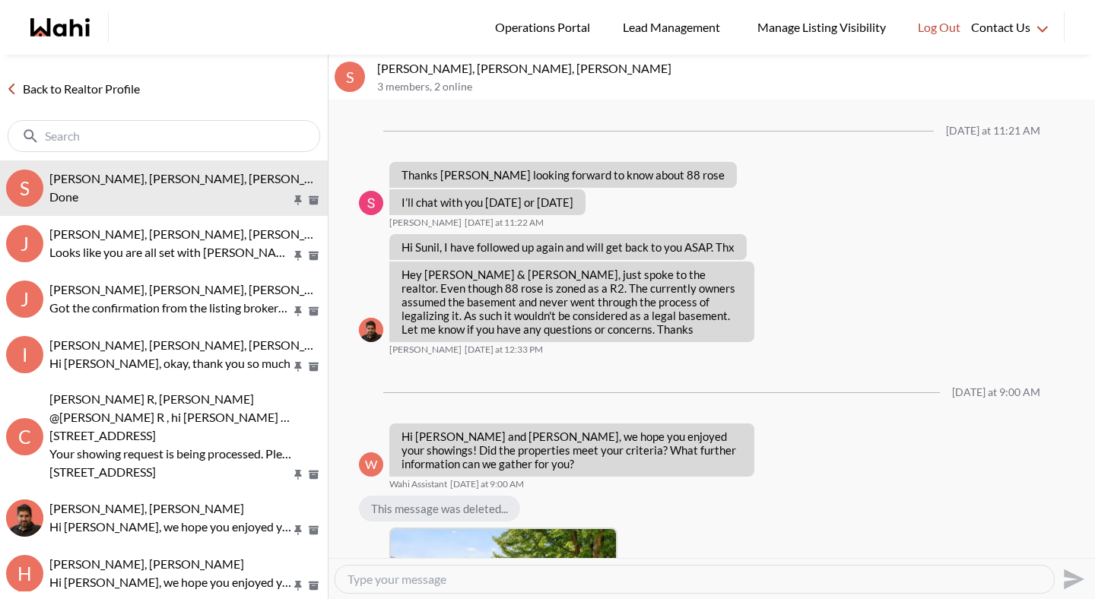
scroll to position [1435, 0]
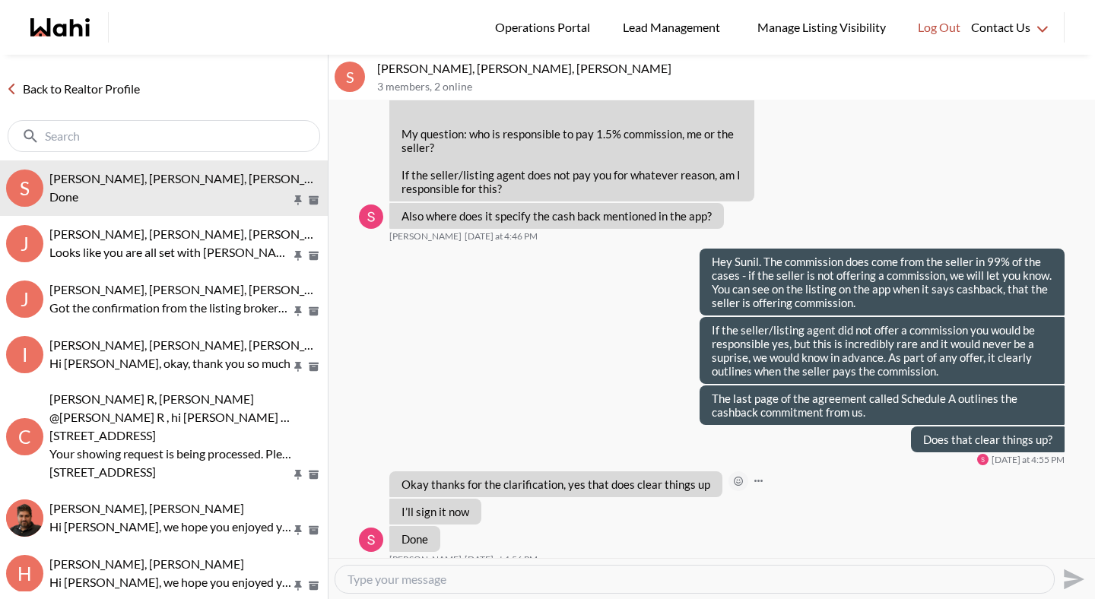
click at [734, 477] on icon "Open Reaction Selector" at bounding box center [738, 481] width 9 height 9
click at [802, 433] on button "Select Reaction: Heart" at bounding box center [811, 435] width 30 height 30
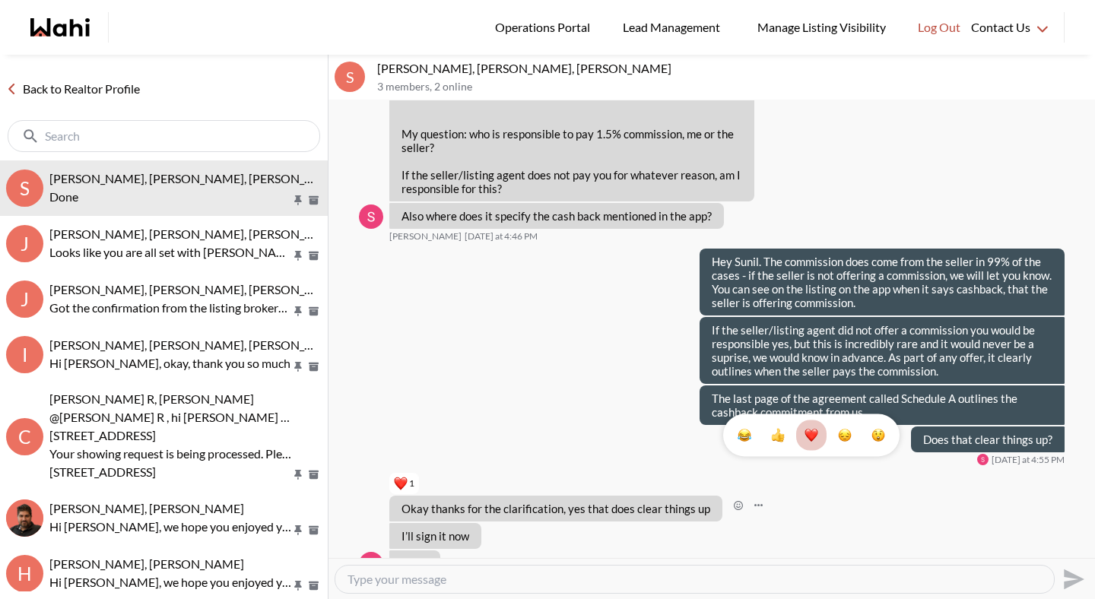
click at [128, 89] on link "Back to Realtor Profile" at bounding box center [73, 89] width 146 height 20
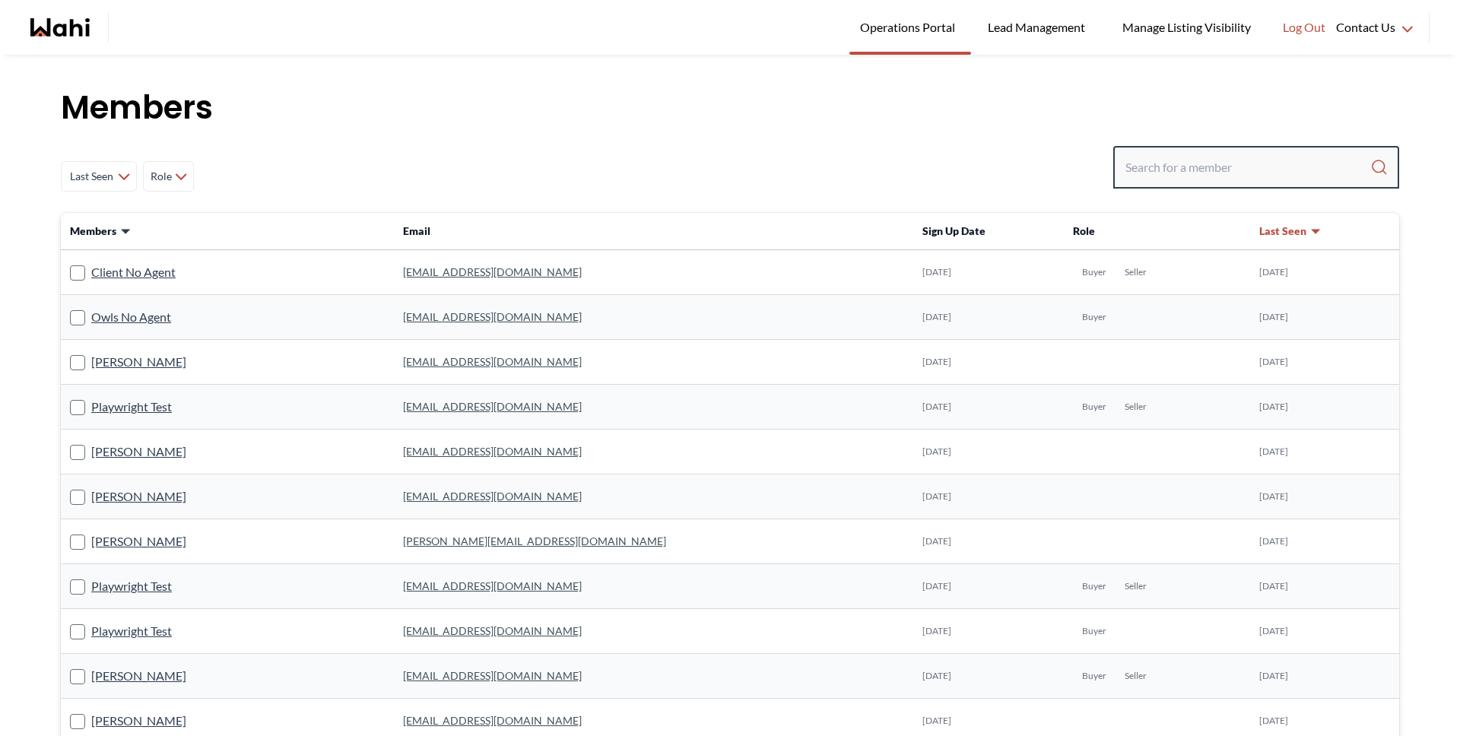
click at [1183, 178] on input "Search input" at bounding box center [1247, 167] width 245 height 27
type input "barbara"
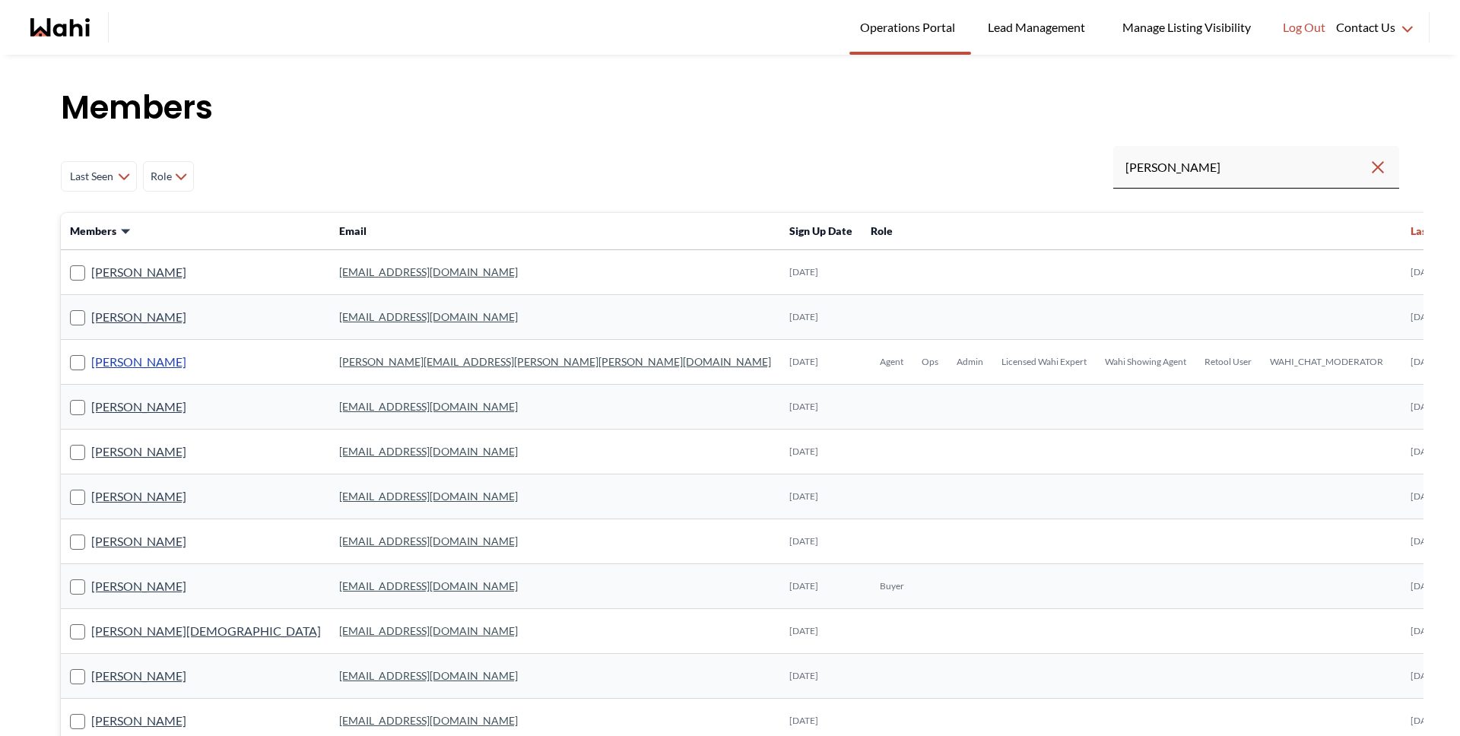
click at [138, 360] on link "[PERSON_NAME]" at bounding box center [138, 362] width 95 height 20
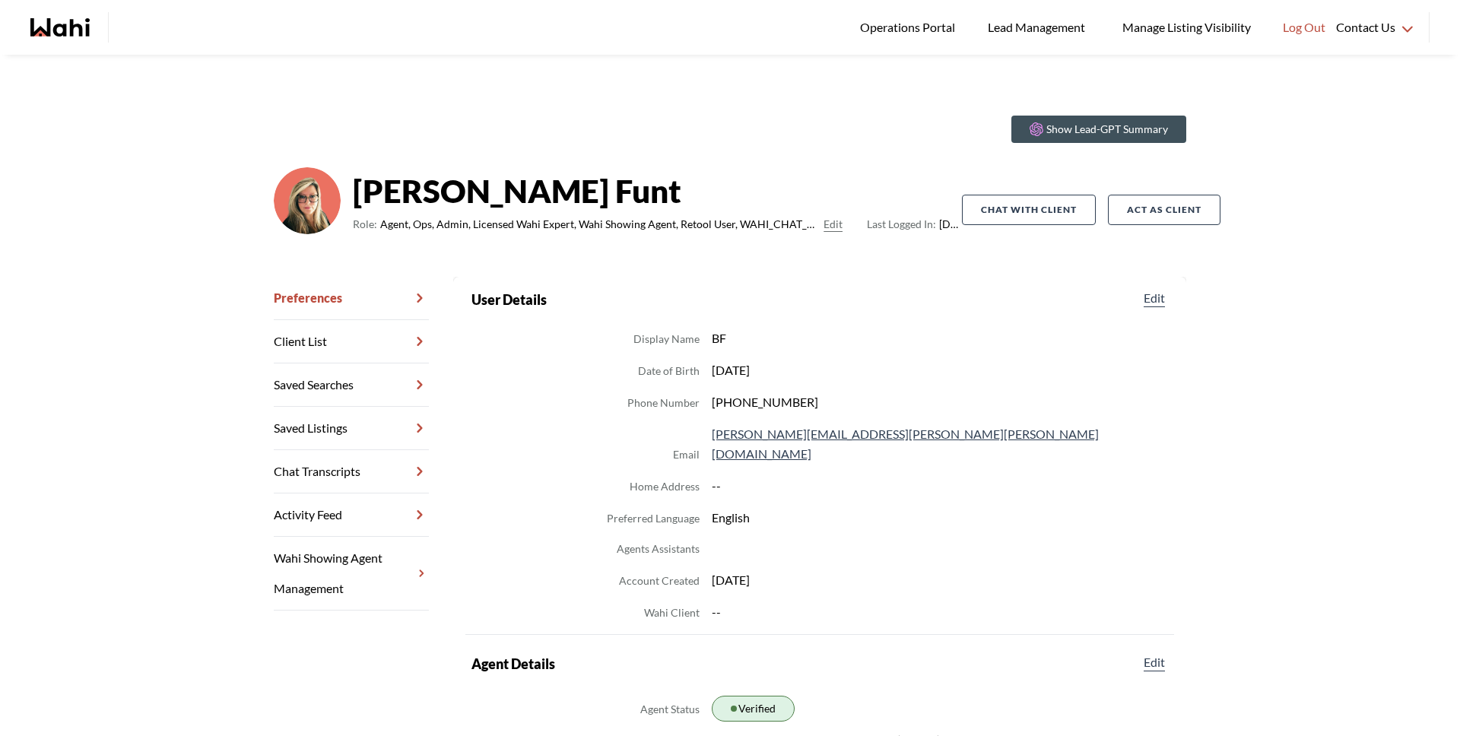
click at [376, 457] on link "Chat Transcripts" at bounding box center [351, 471] width 155 height 43
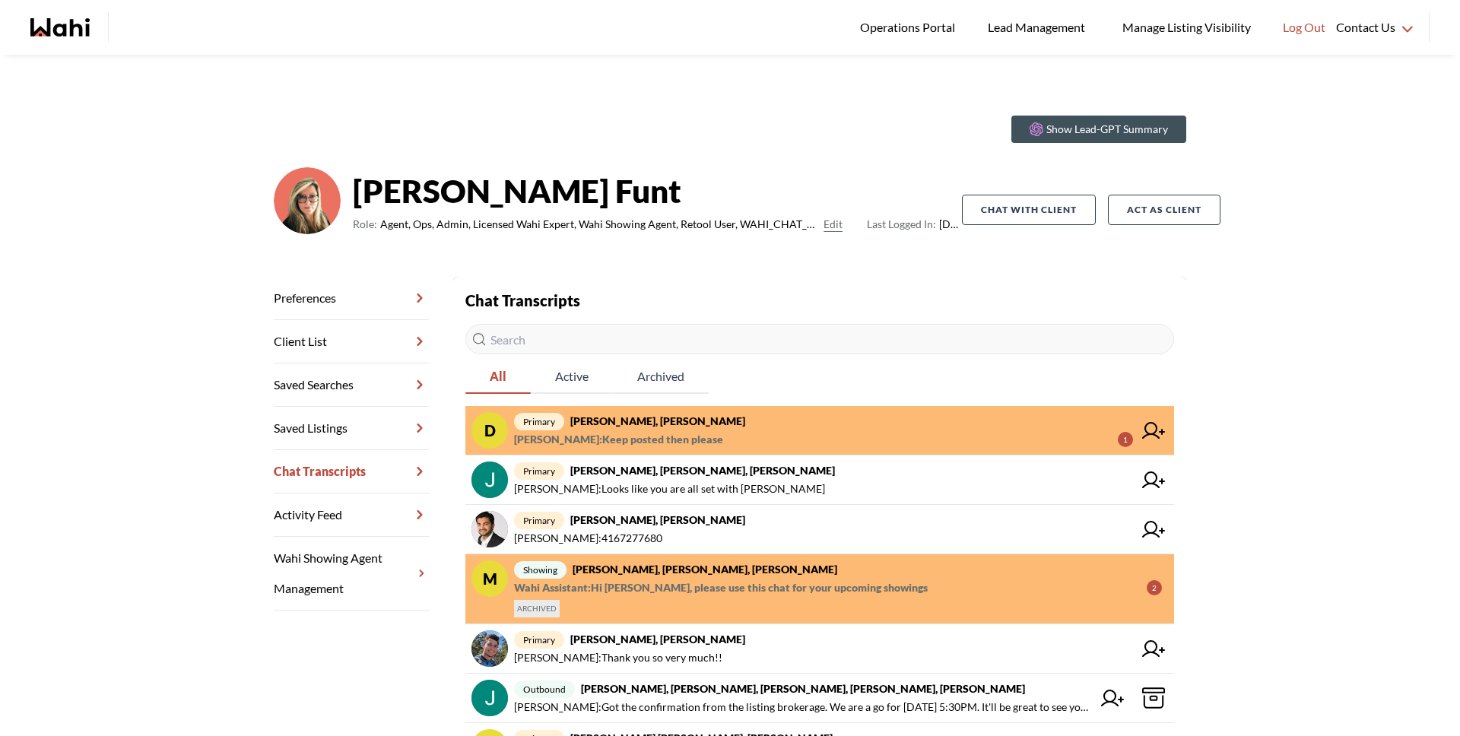
click at [645, 427] on strong "David Rodriguez, Gabriella Giraldo, Barbara" at bounding box center [657, 420] width 175 height 13
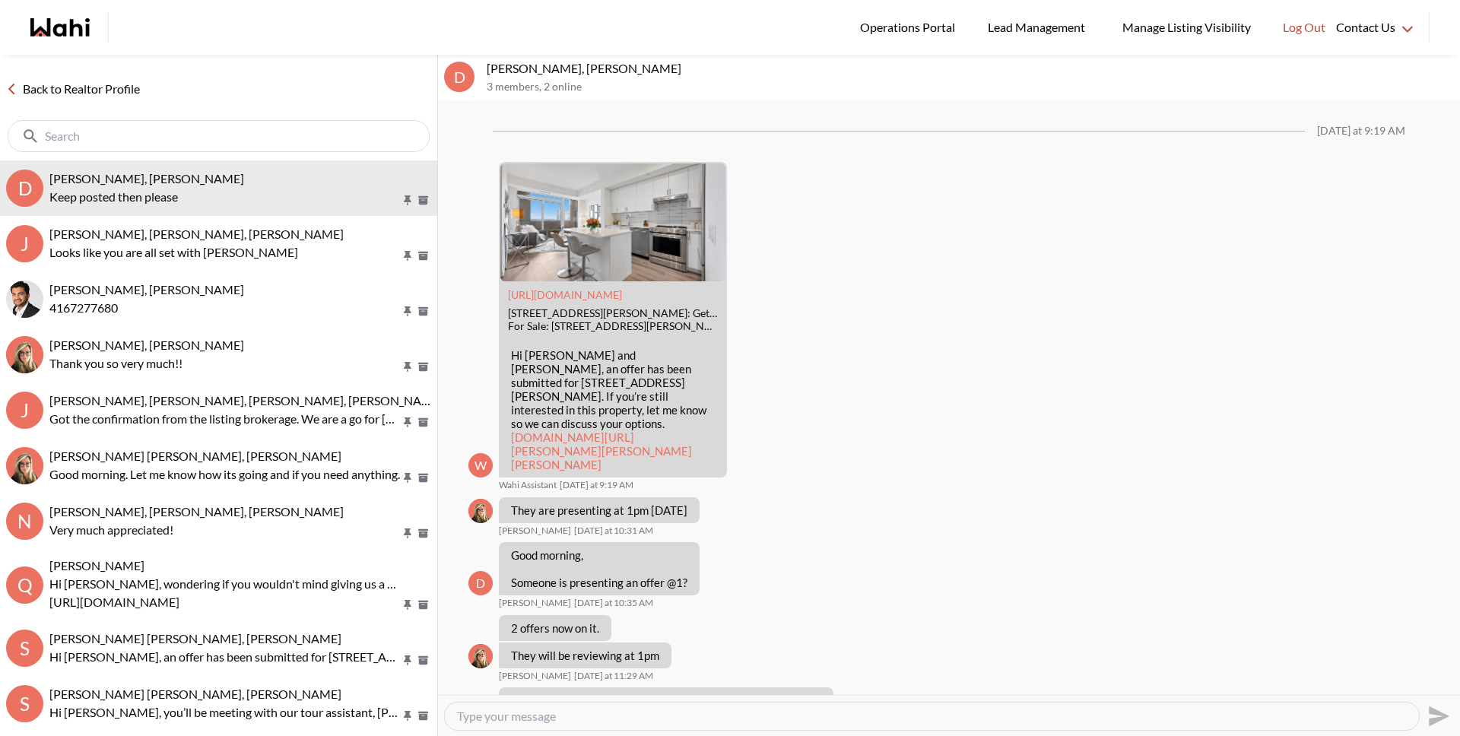
scroll to position [1048, 0]
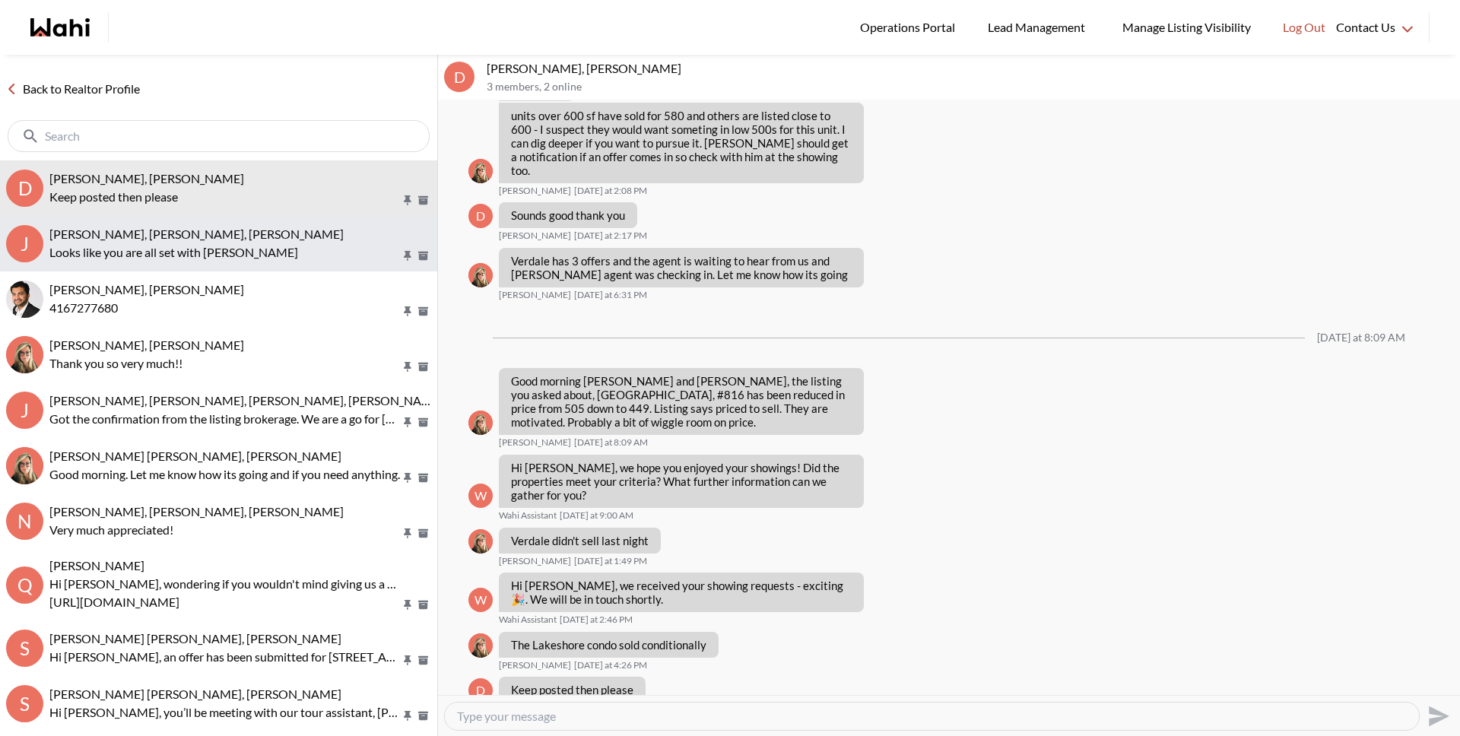
click at [144, 251] on p "Looks like you are all set with Duane" at bounding box center [224, 252] width 351 height 18
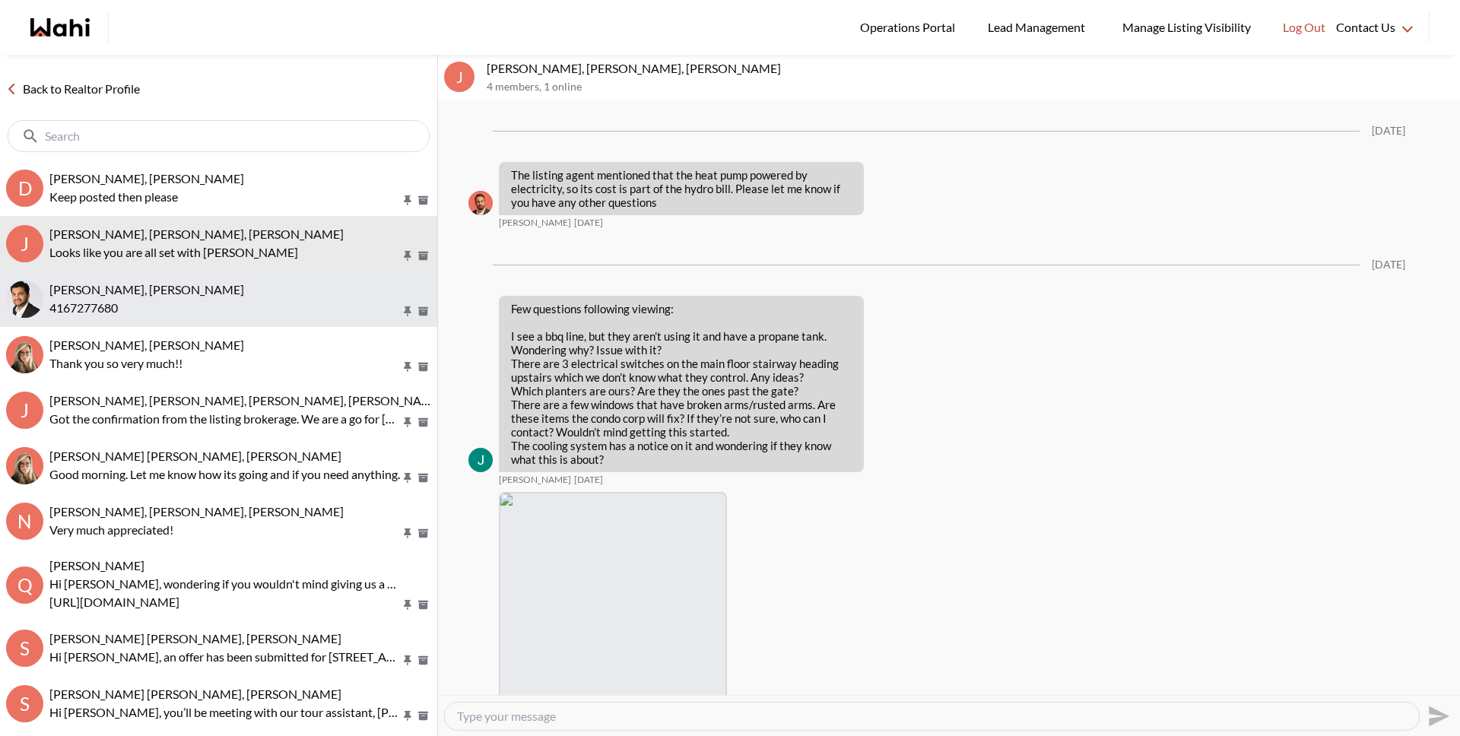
scroll to position [2528, 0]
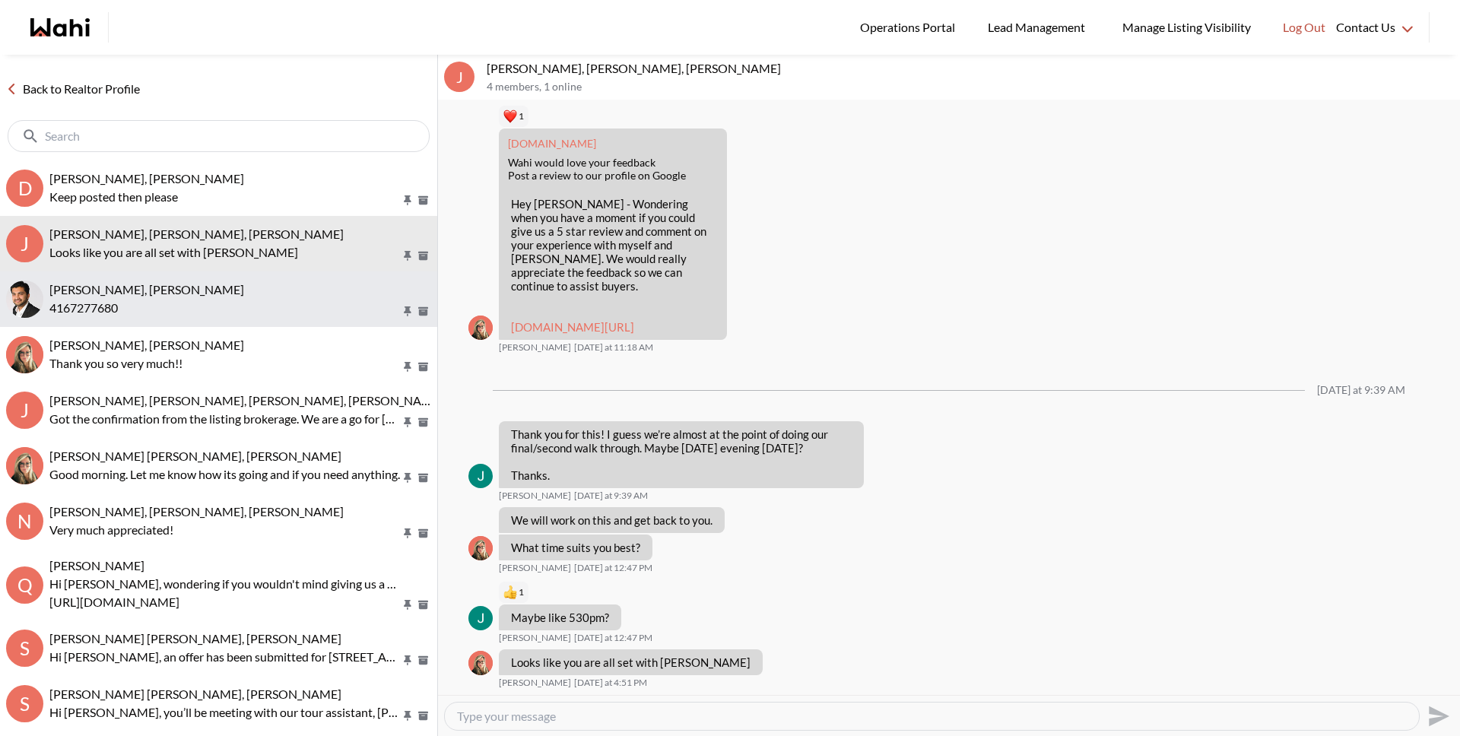
click at [155, 294] on span "Sharique Khan, Barbara" at bounding box center [146, 289] width 195 height 14
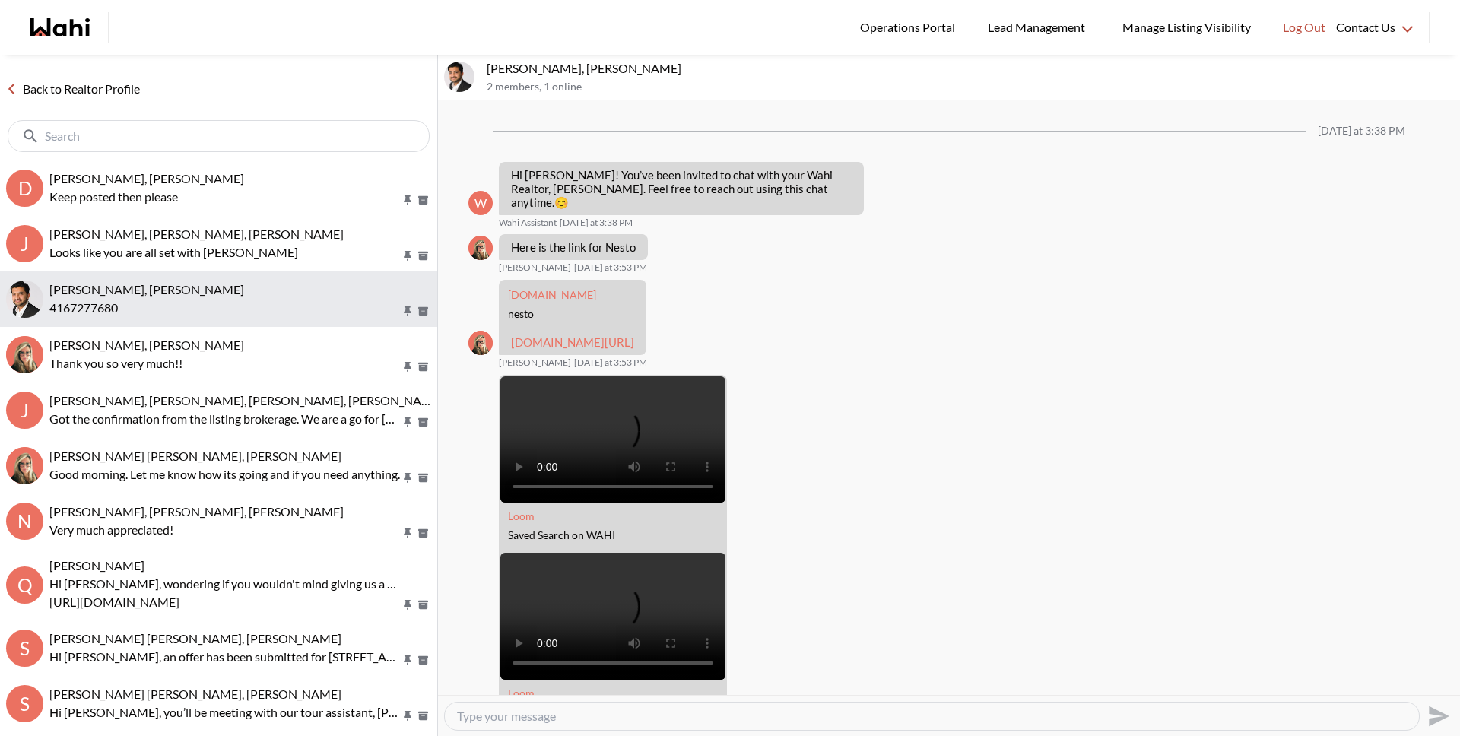
scroll to position [347, 0]
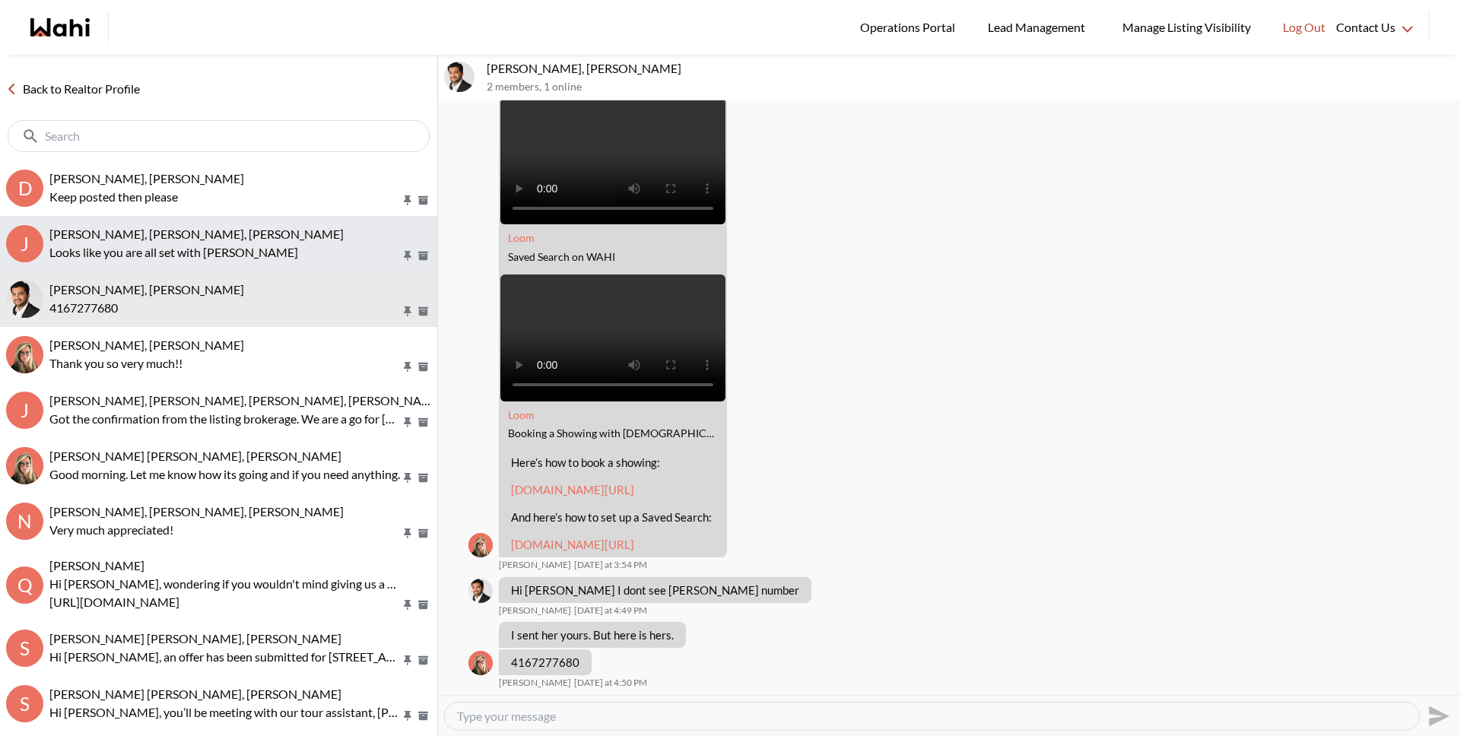
click at [112, 248] on p "Looks like you are all set with Duane" at bounding box center [224, 252] width 351 height 18
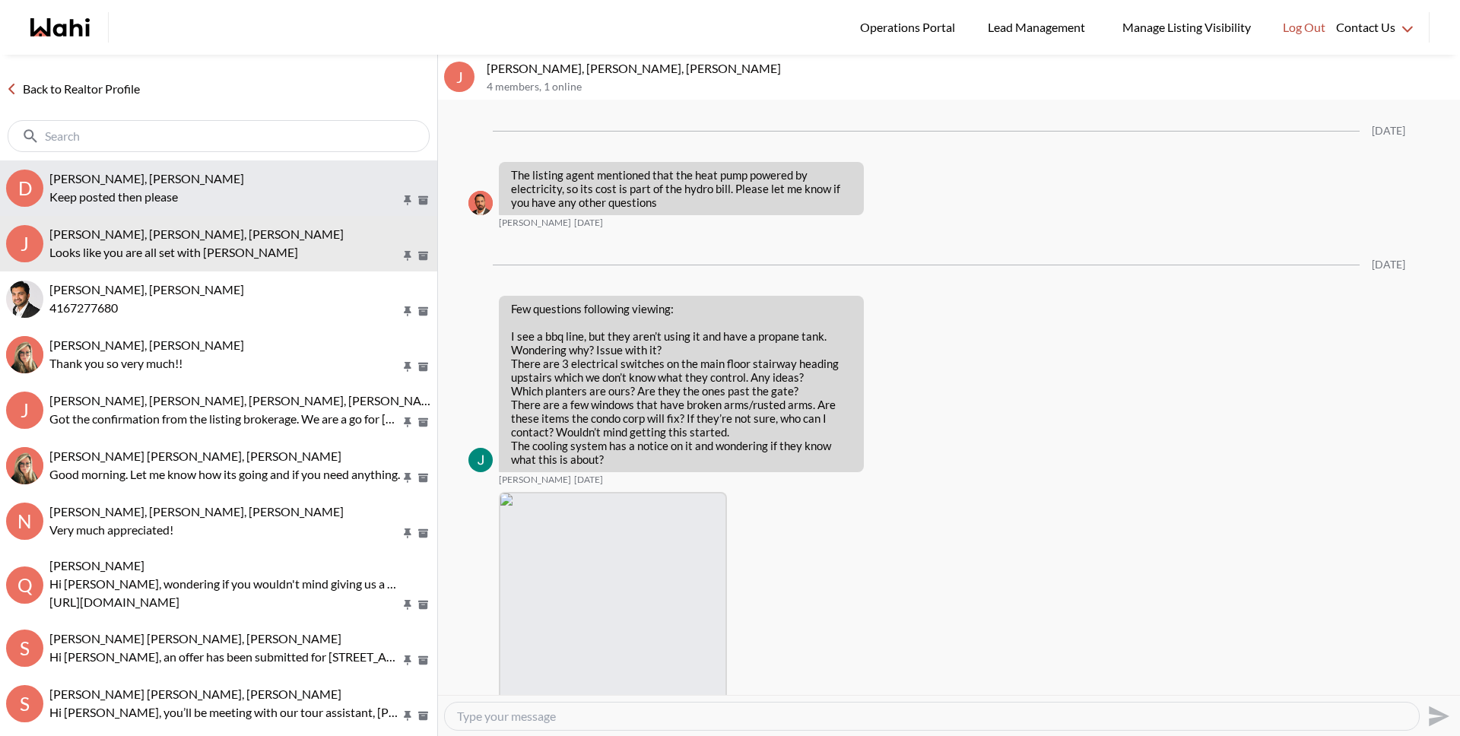
scroll to position [2528, 0]
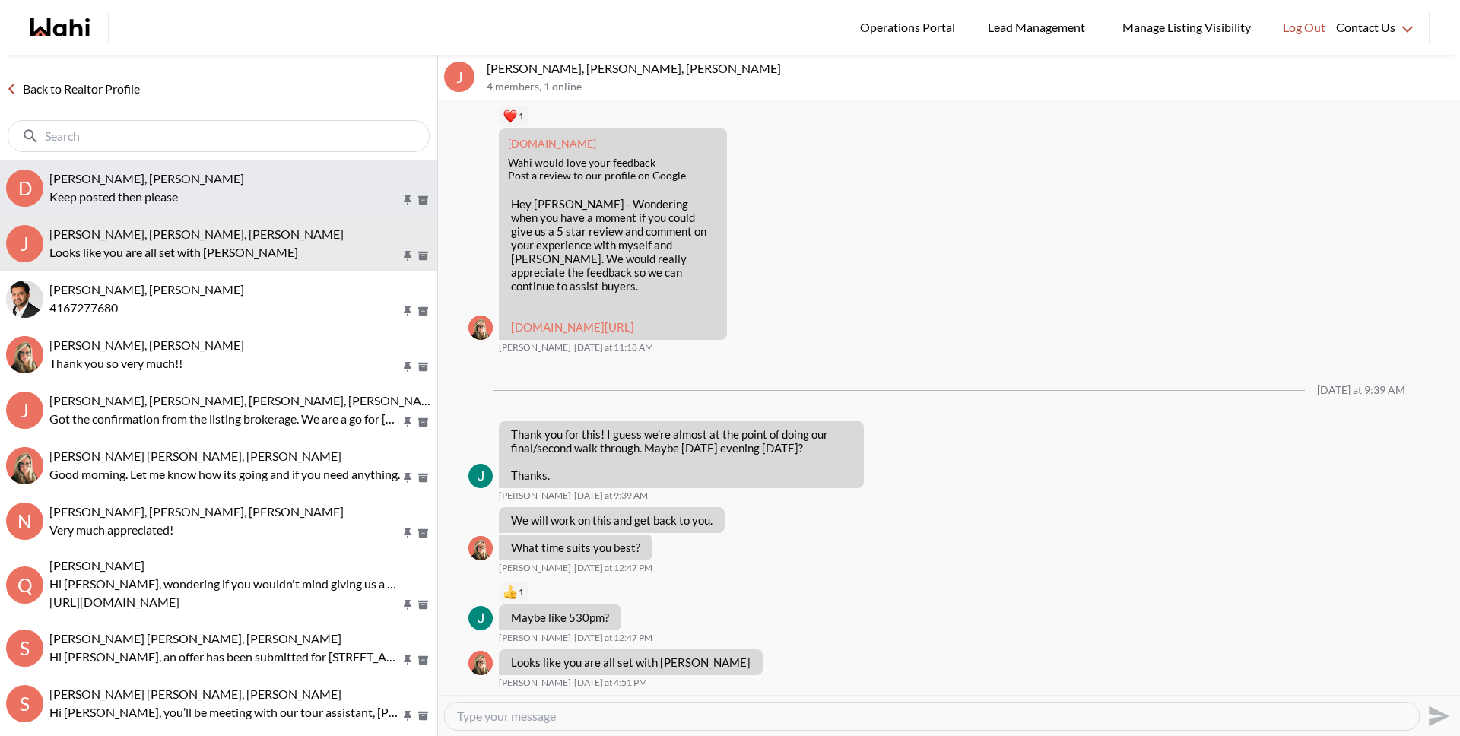
click at [115, 196] on p "Keep posted then please" at bounding box center [224, 197] width 351 height 18
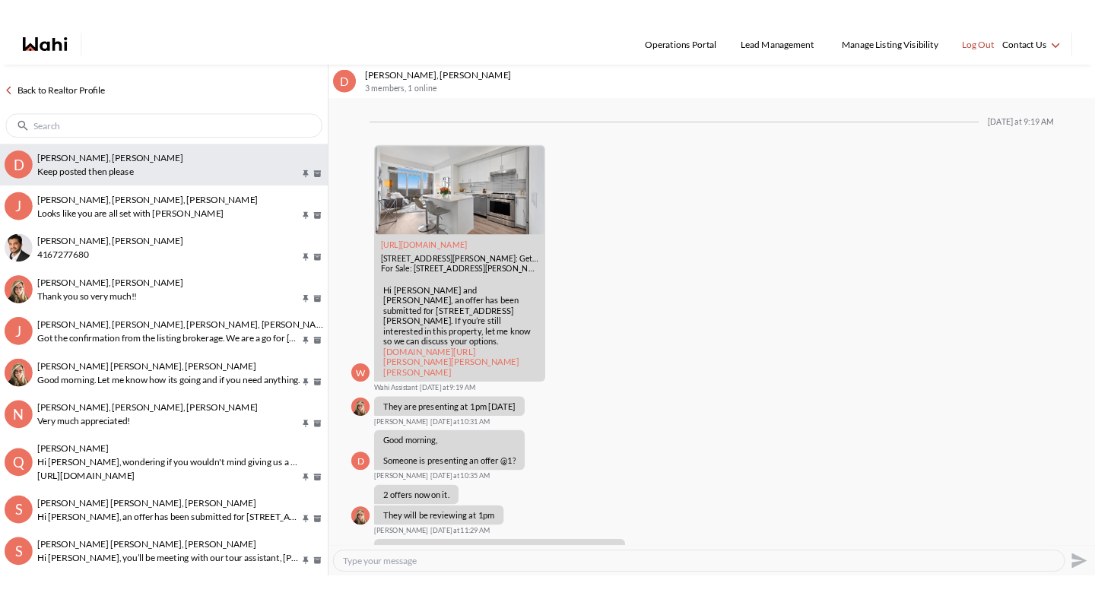
scroll to position [1048, 0]
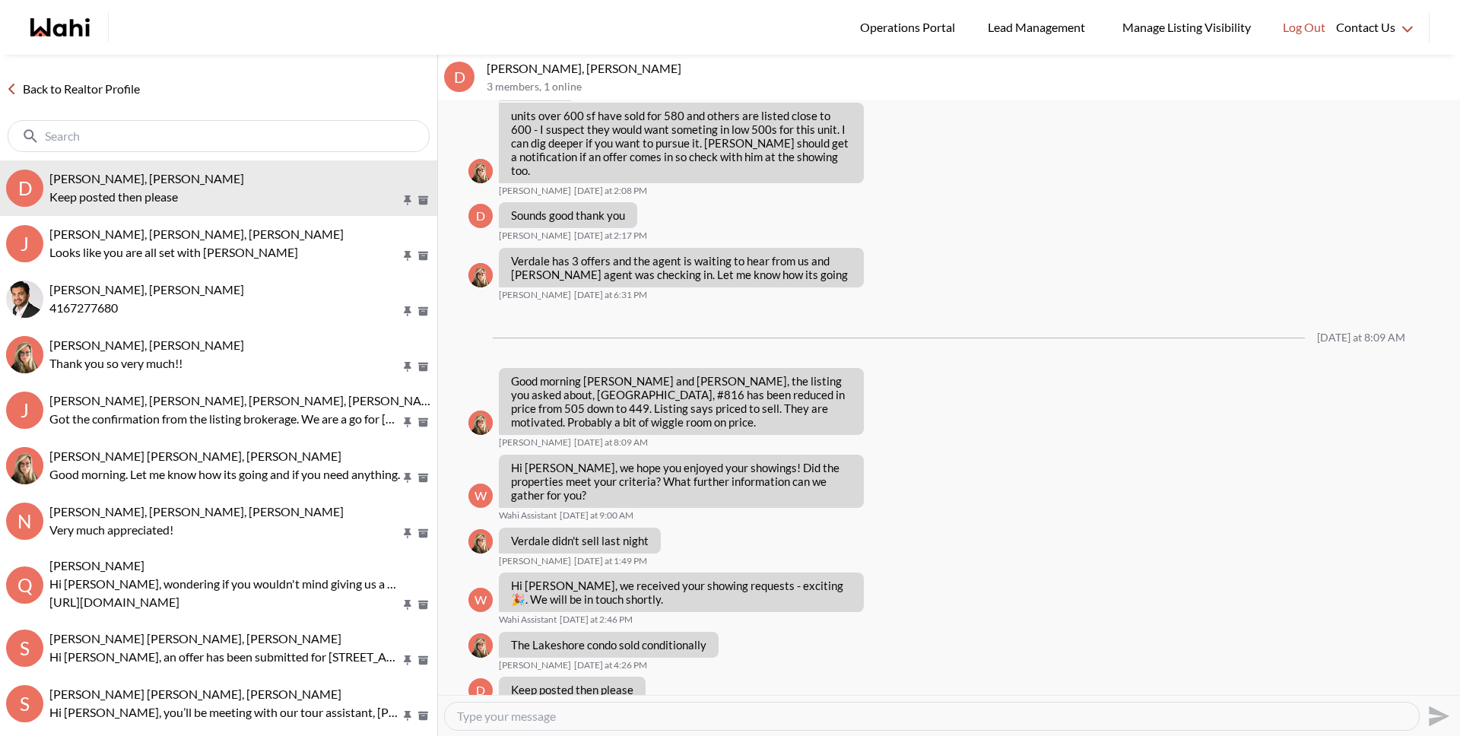
click at [98, 87] on link "Back to Realtor Profile" at bounding box center [73, 89] width 146 height 20
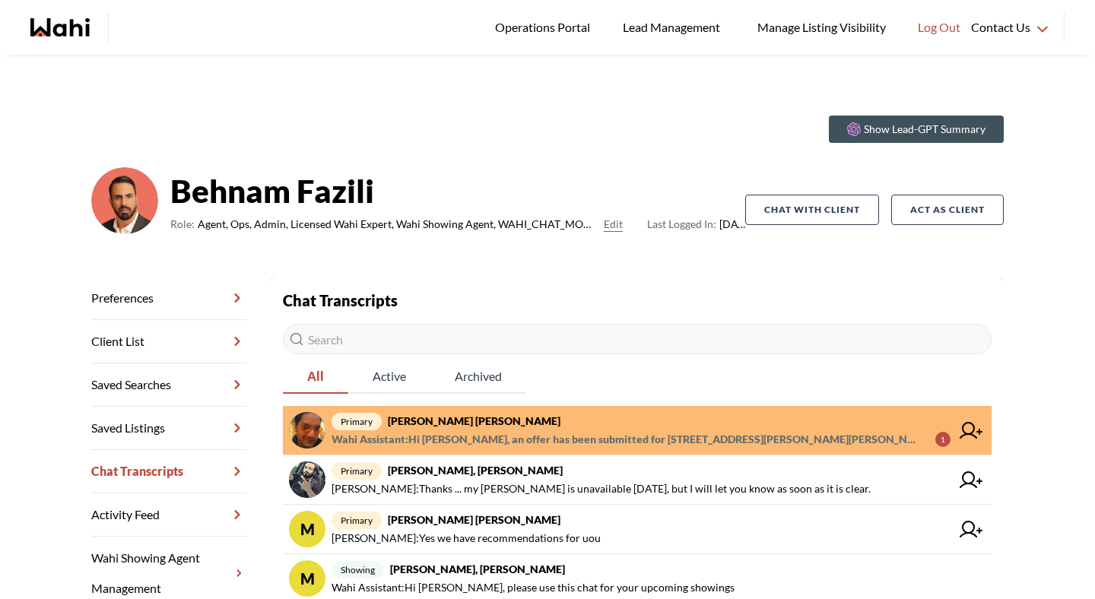
click at [460, 452] on link "primary [PERSON_NAME], [PERSON_NAME] Assistant : Hi [PERSON_NAME], an offer has…" at bounding box center [637, 430] width 709 height 49
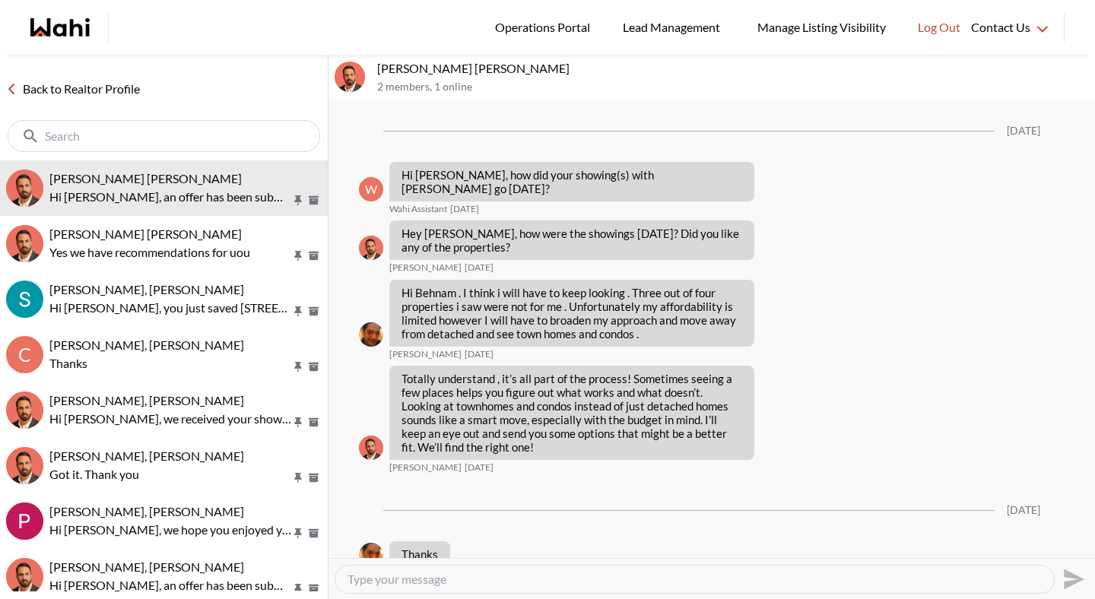
scroll to position [1951, 0]
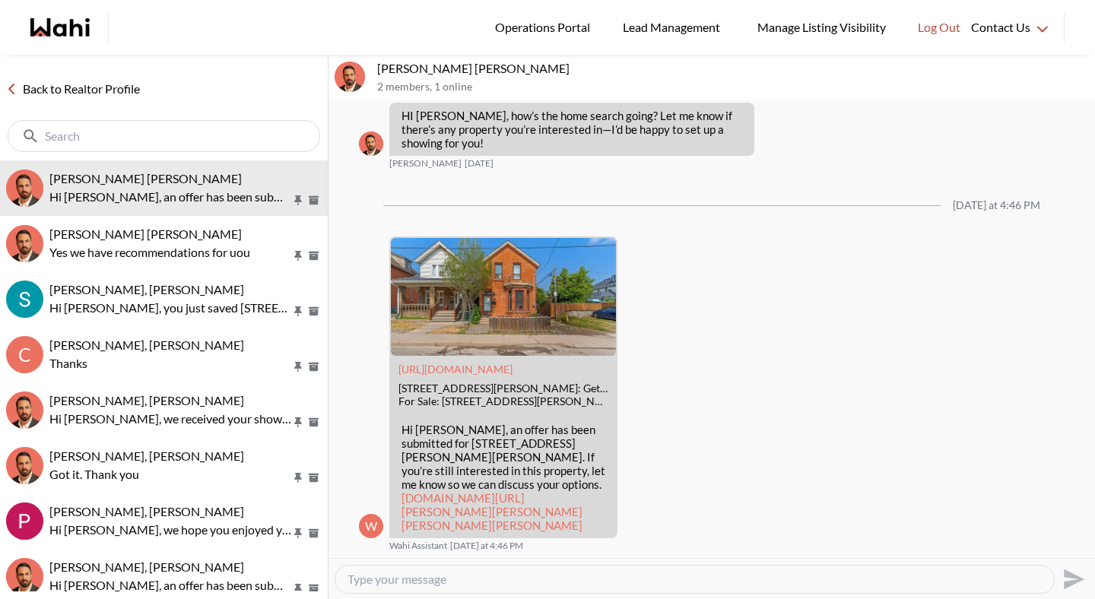
click at [136, 93] on link "Back to Realtor Profile" at bounding box center [73, 89] width 146 height 20
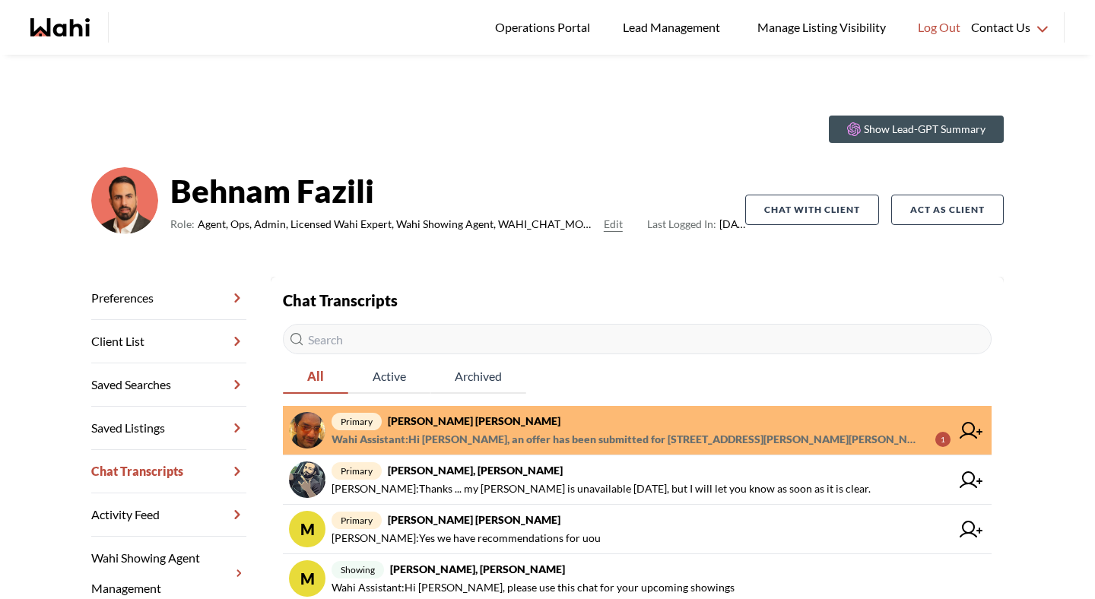
click at [417, 428] on span "primary Syed Sayeed Uddin, Behnam" at bounding box center [640, 421] width 619 height 18
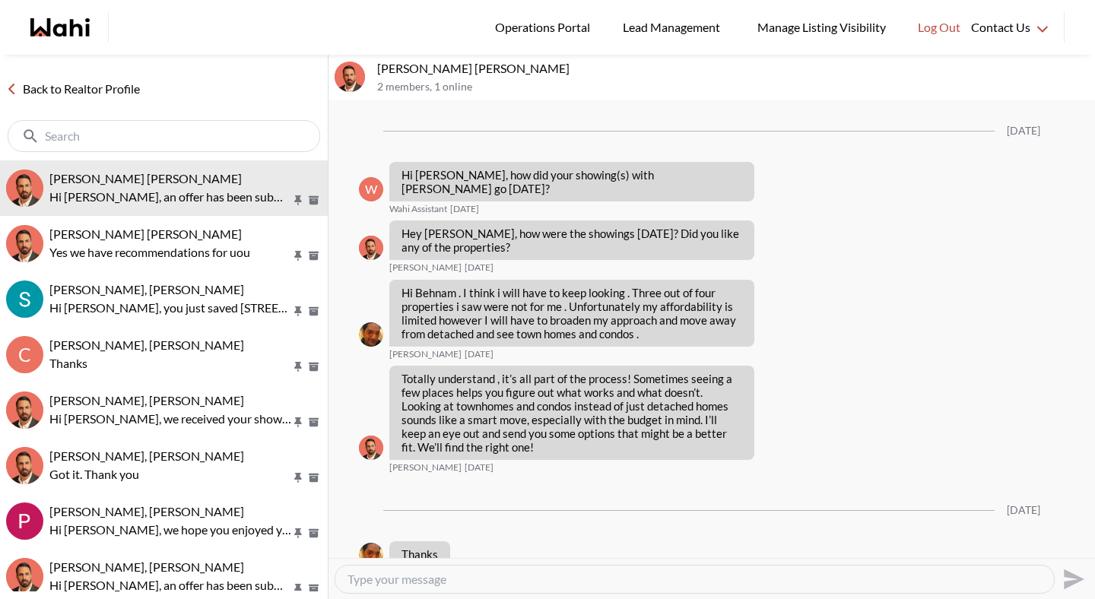
scroll to position [1951, 0]
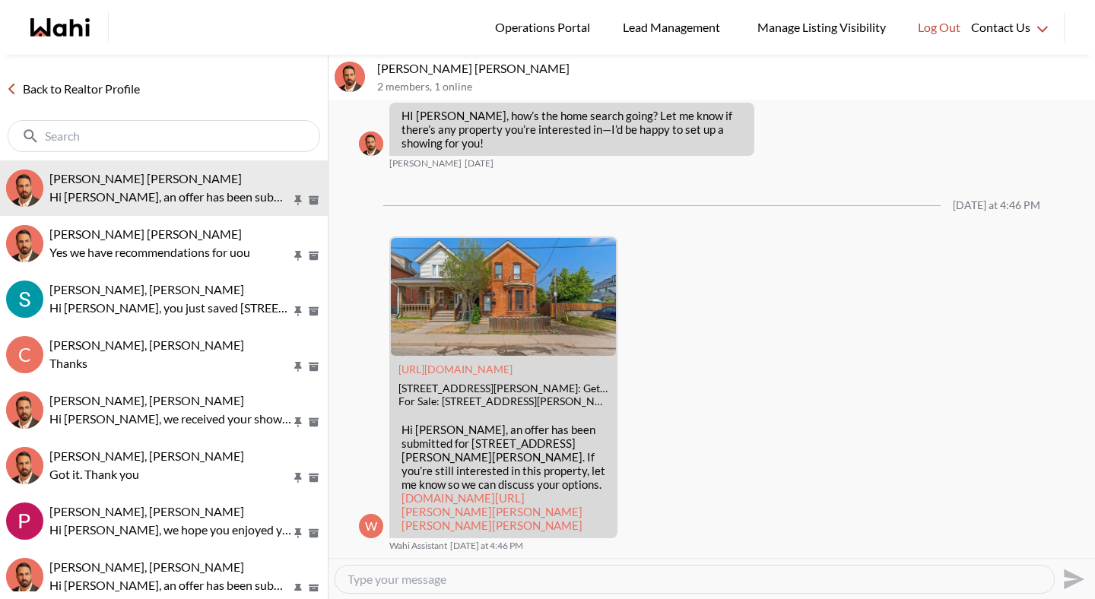
click at [75, 94] on link "Back to Realtor Profile" at bounding box center [73, 89] width 146 height 20
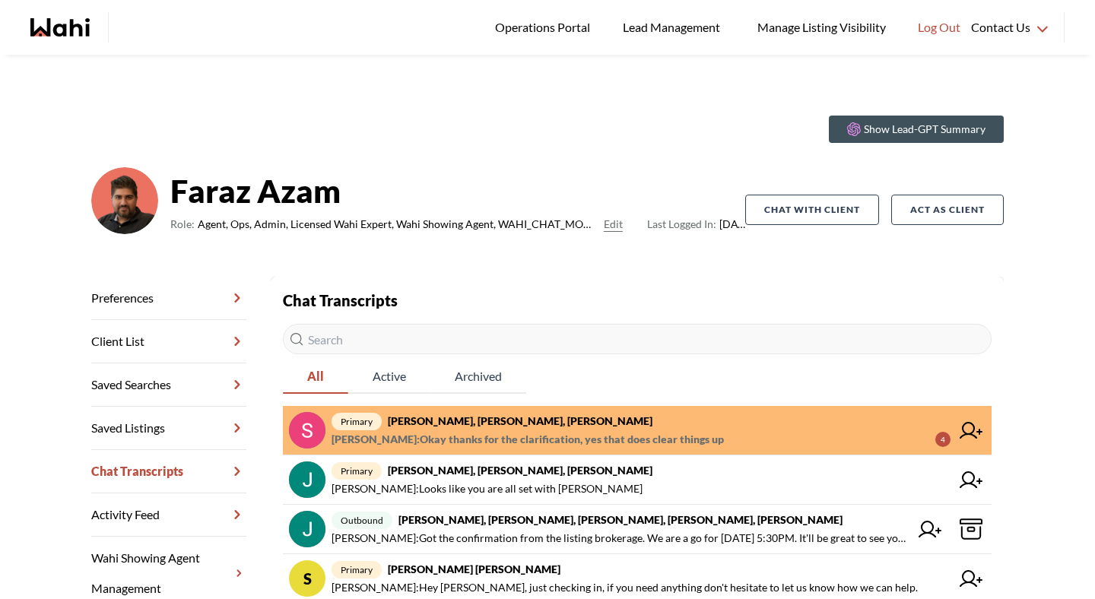
click at [469, 423] on strong "[PERSON_NAME], [PERSON_NAME], [PERSON_NAME]" at bounding box center [520, 420] width 265 height 13
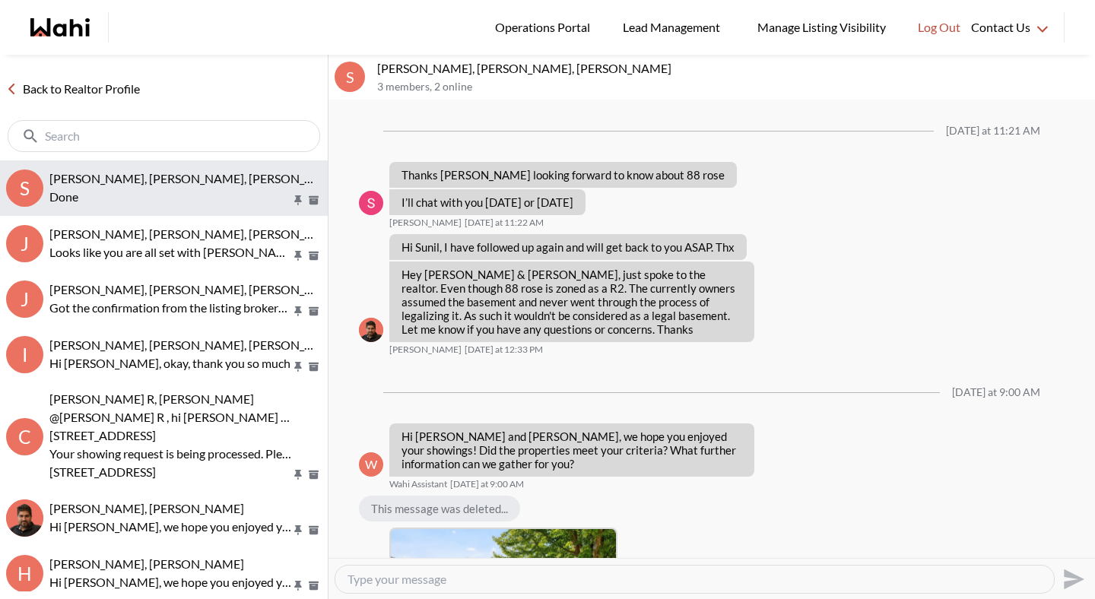
scroll to position [1459, 0]
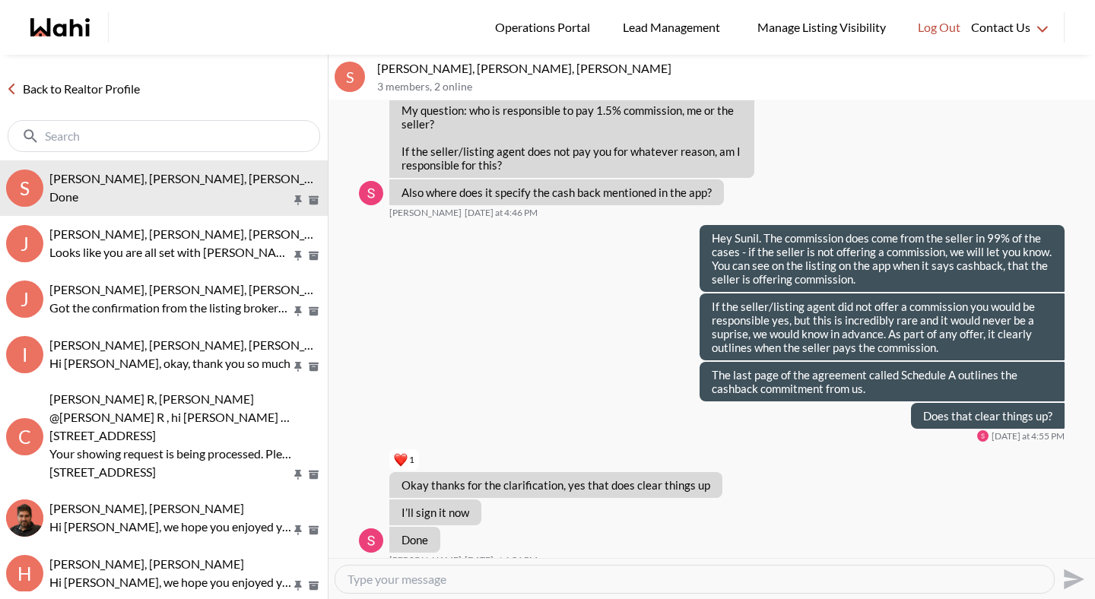
click at [83, 90] on link "Back to Realtor Profile" at bounding box center [73, 89] width 146 height 20
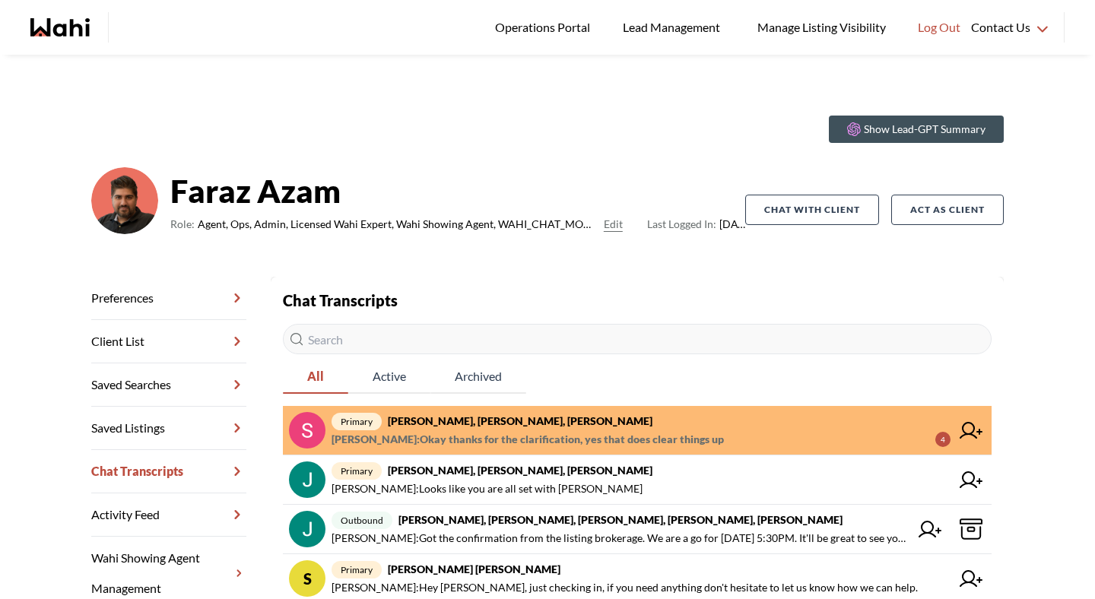
click at [535, 452] on link "primary Sunil Murali, Ana Rodriguez, Faraz Michelle Ryckman : Okay thanks for t…" at bounding box center [637, 430] width 709 height 49
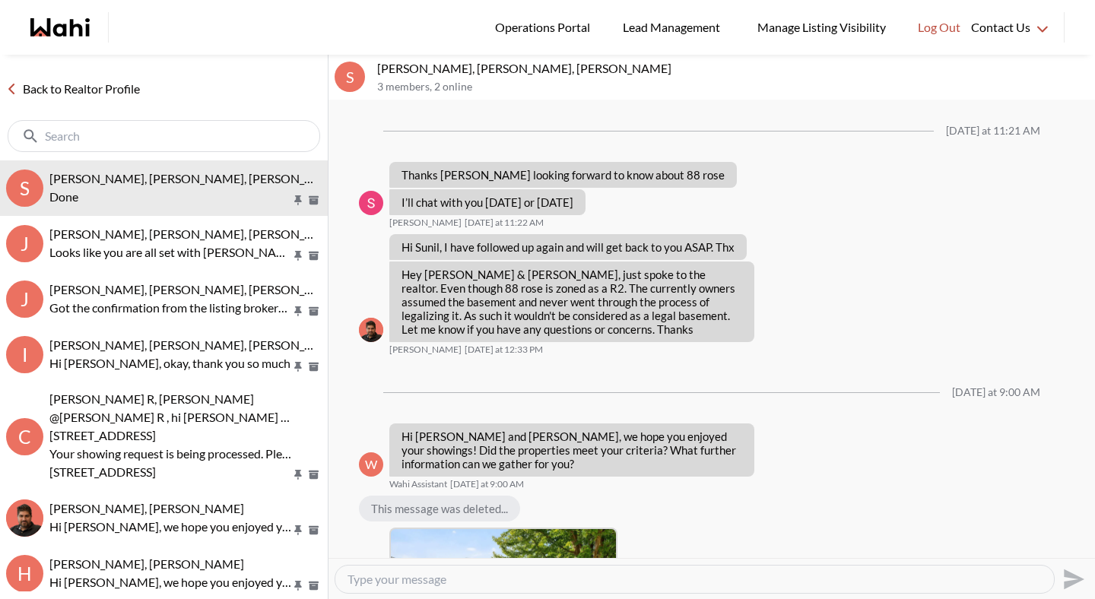
scroll to position [1459, 0]
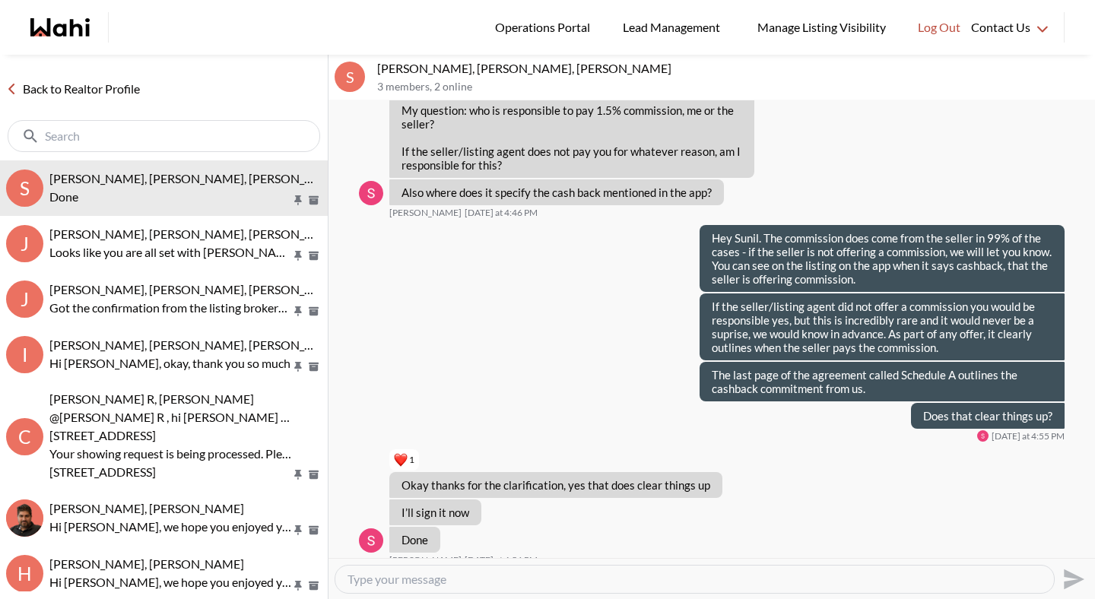
click at [135, 86] on link "Back to Realtor Profile" at bounding box center [73, 89] width 146 height 20
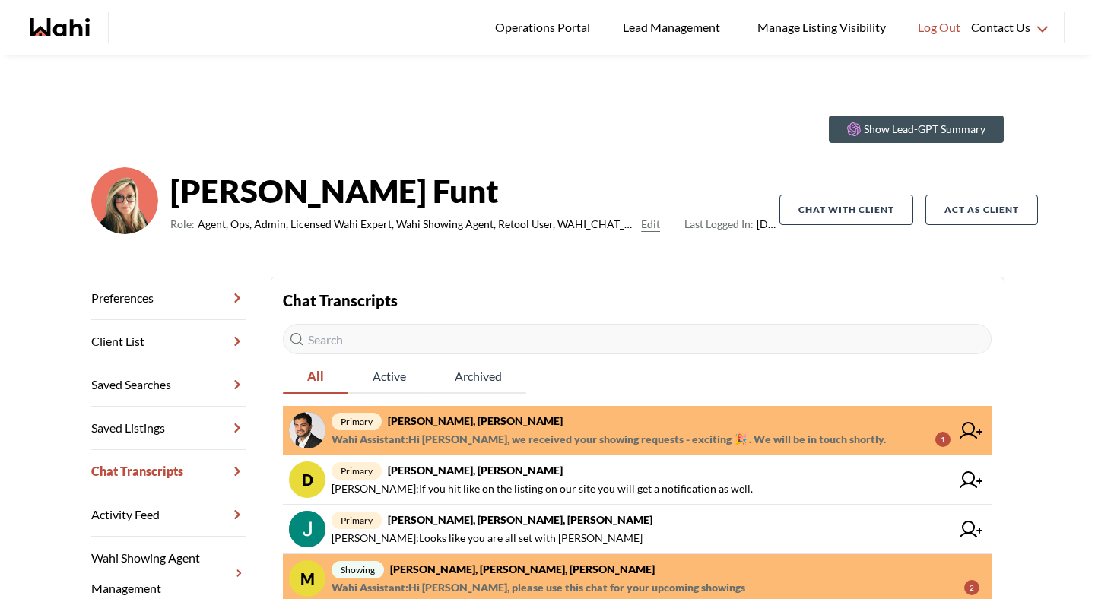
click at [465, 424] on strong "[PERSON_NAME], [PERSON_NAME]" at bounding box center [475, 420] width 175 height 13
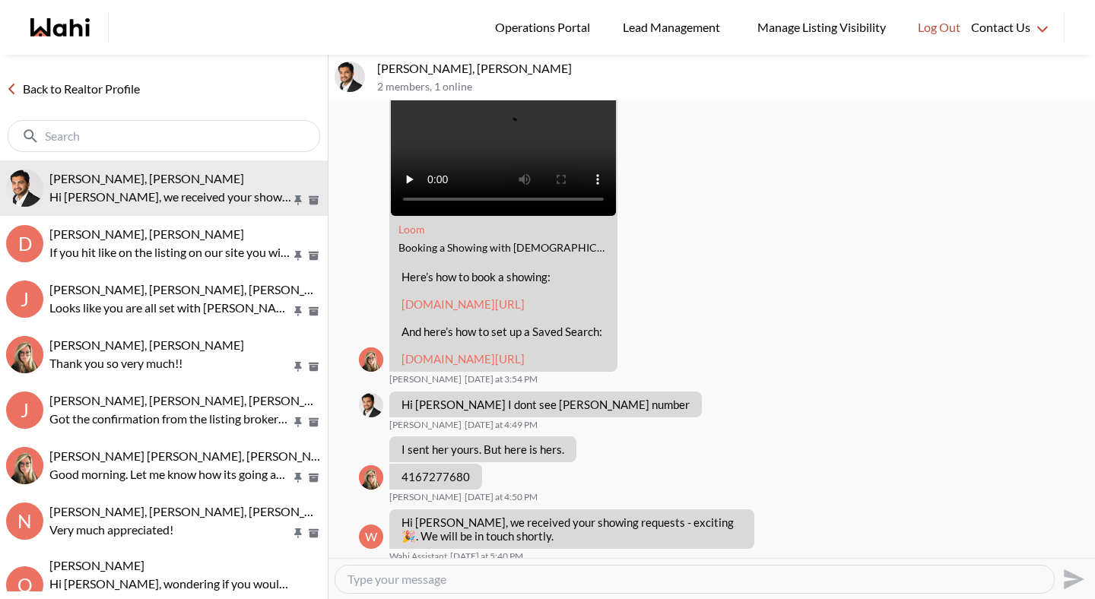
scroll to position [542, 0]
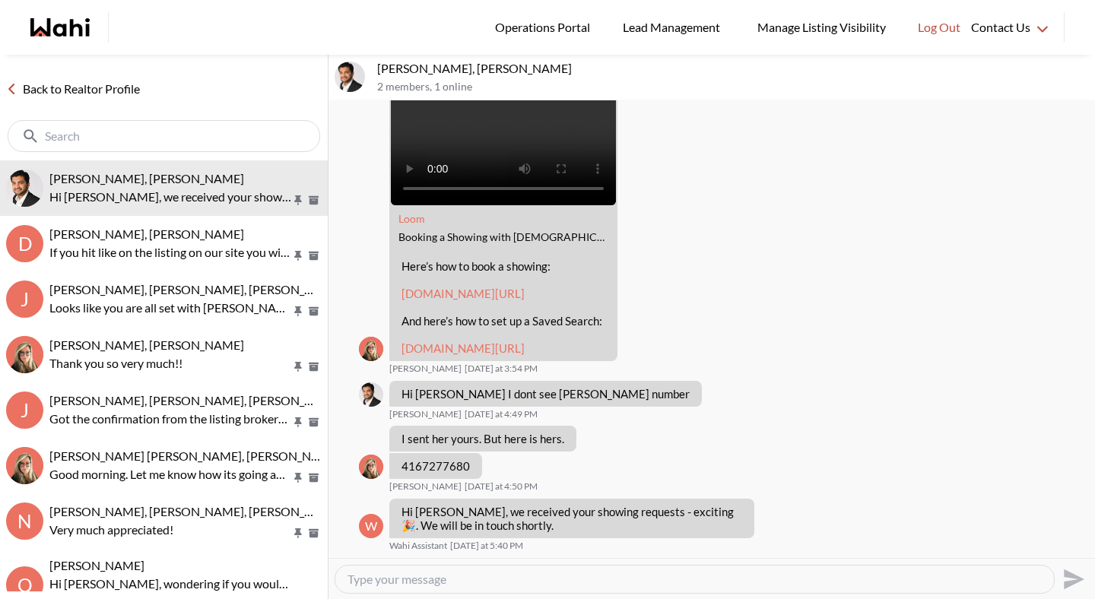
click at [95, 93] on link "Back to Realtor Profile" at bounding box center [73, 89] width 146 height 20
